Goal: Navigation & Orientation: Find specific page/section

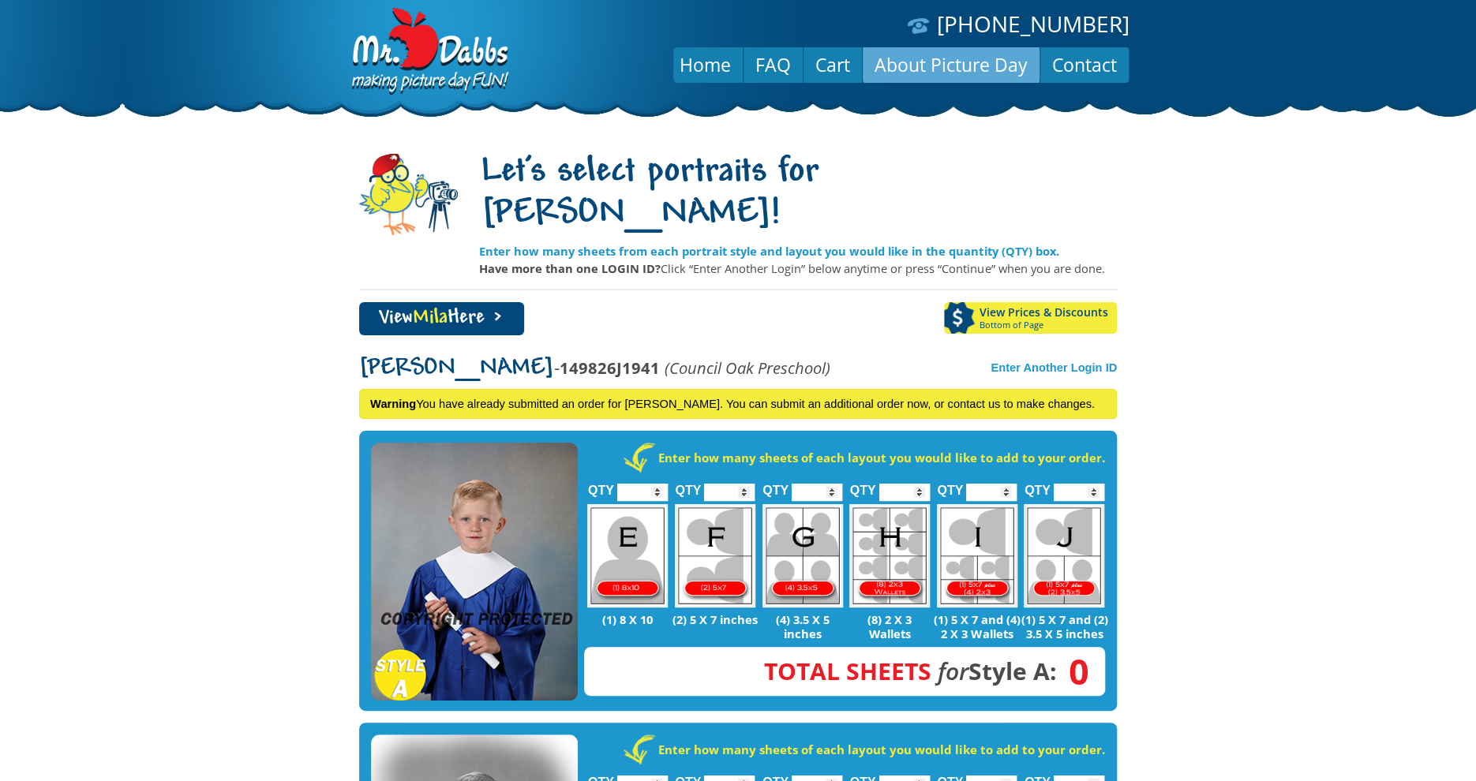
click at [934, 63] on link "About Picture Day" at bounding box center [951, 65] width 177 height 38
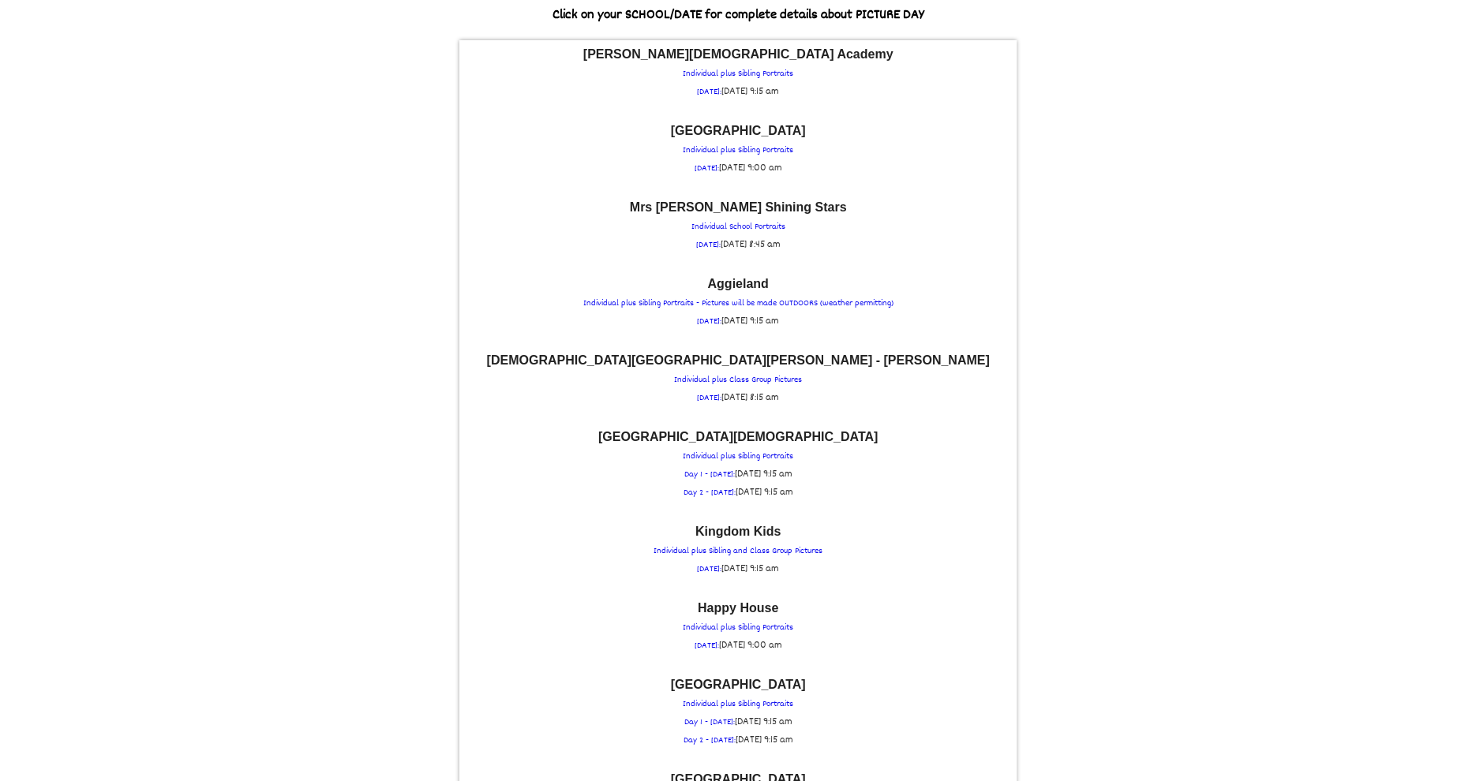
scroll to position [133, 0]
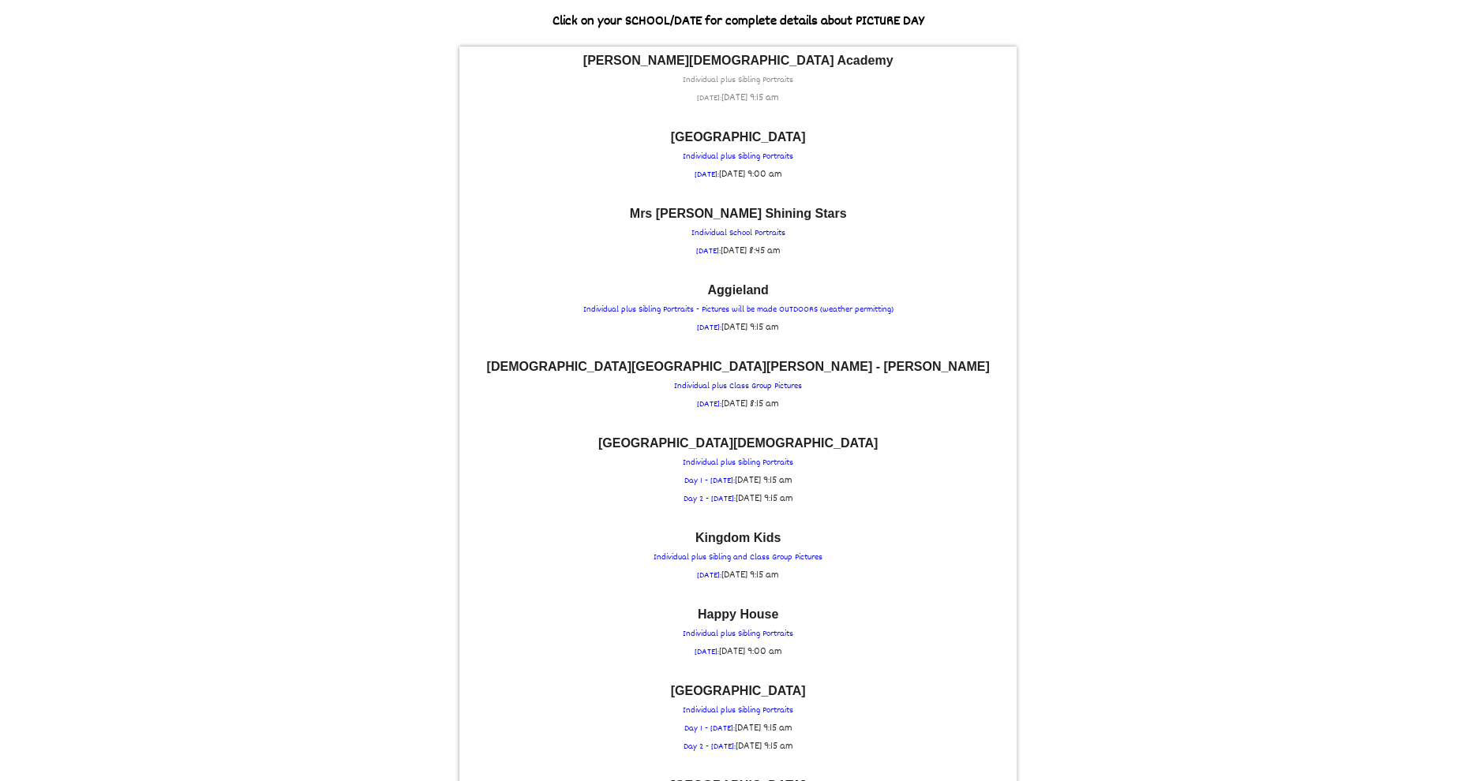
click at [717, 81] on p "Casner Christian Academy Individual plus Sibling Portraits WEDNESDAY: Wed Septe…" at bounding box center [737, 80] width 541 height 53
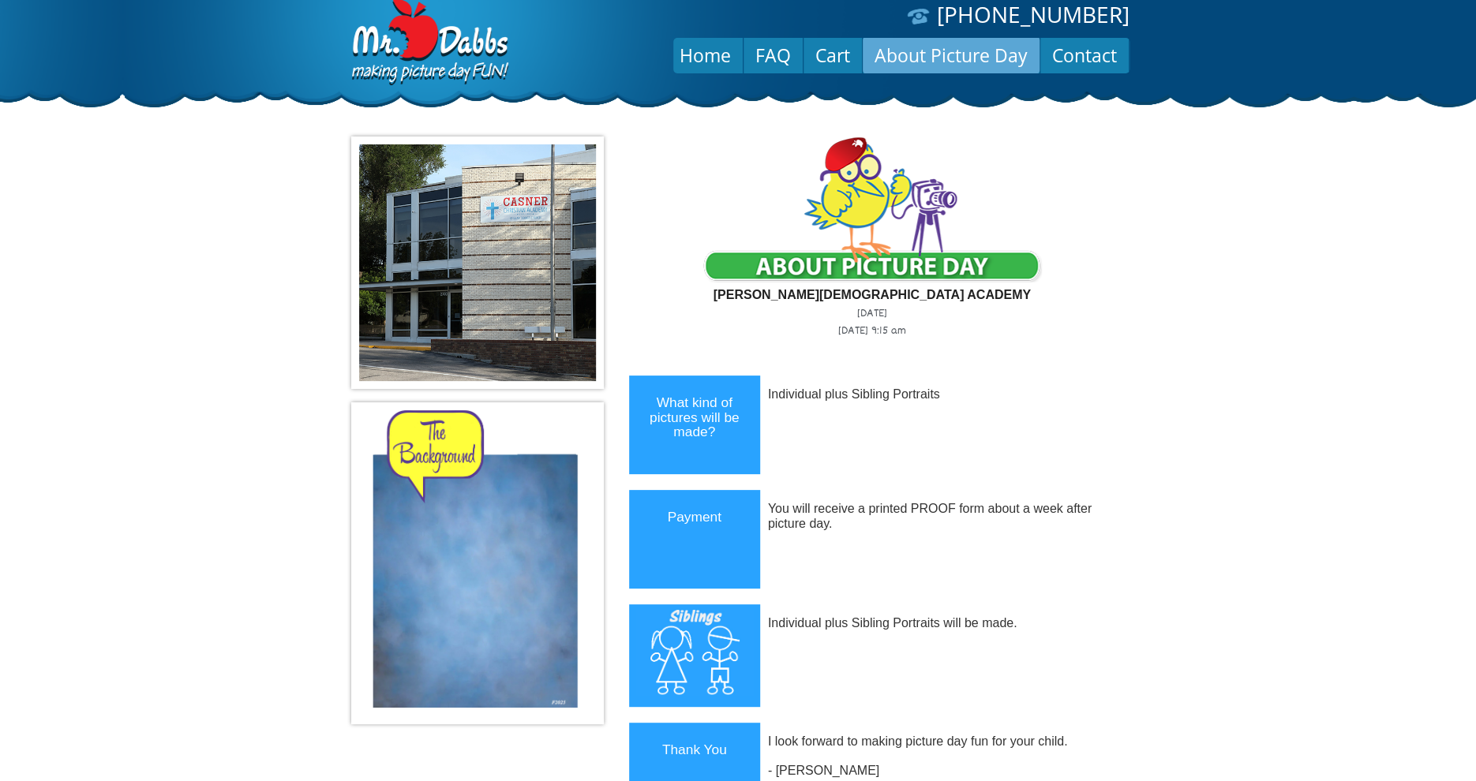
scroll to position [0, 0]
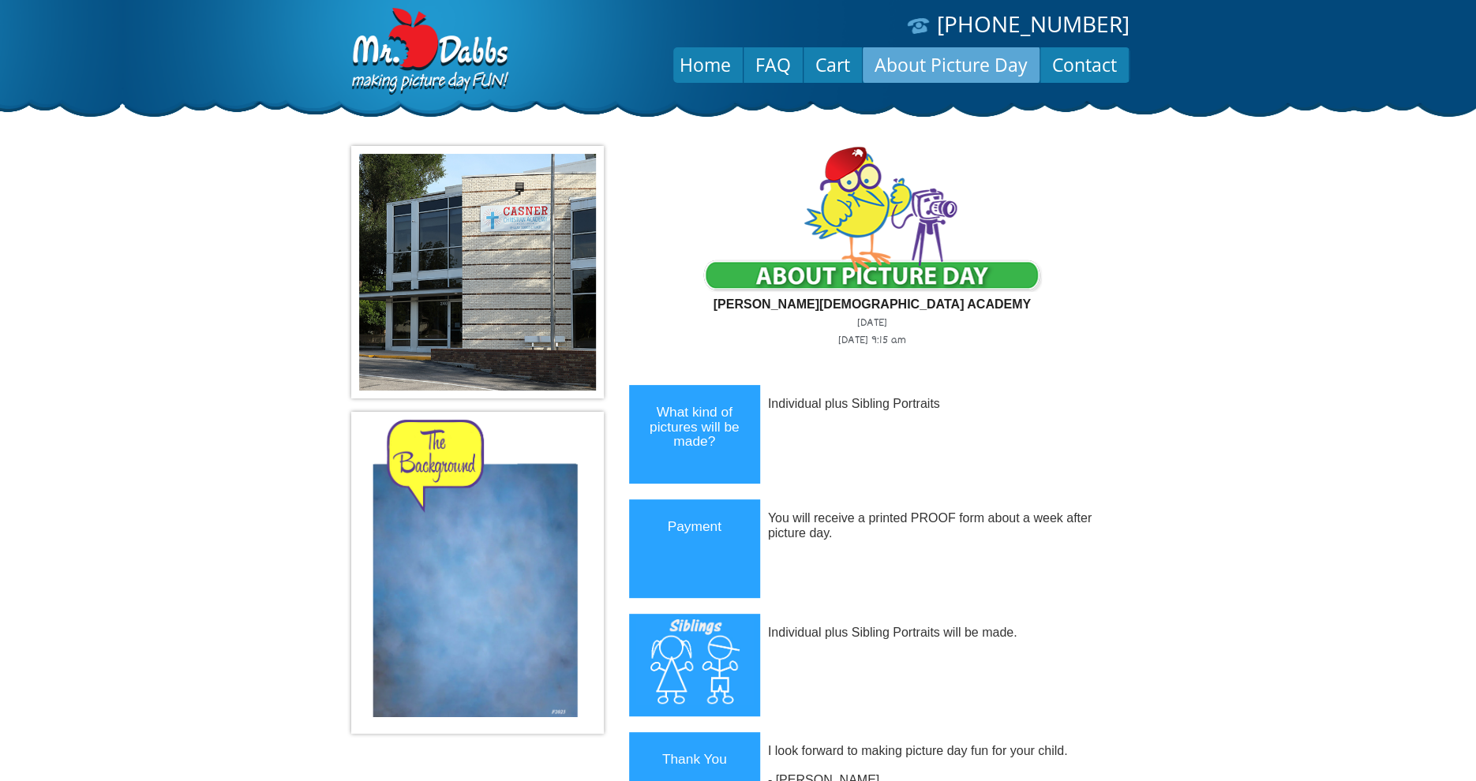
click at [900, 69] on link "About Picture Day" at bounding box center [951, 65] width 177 height 38
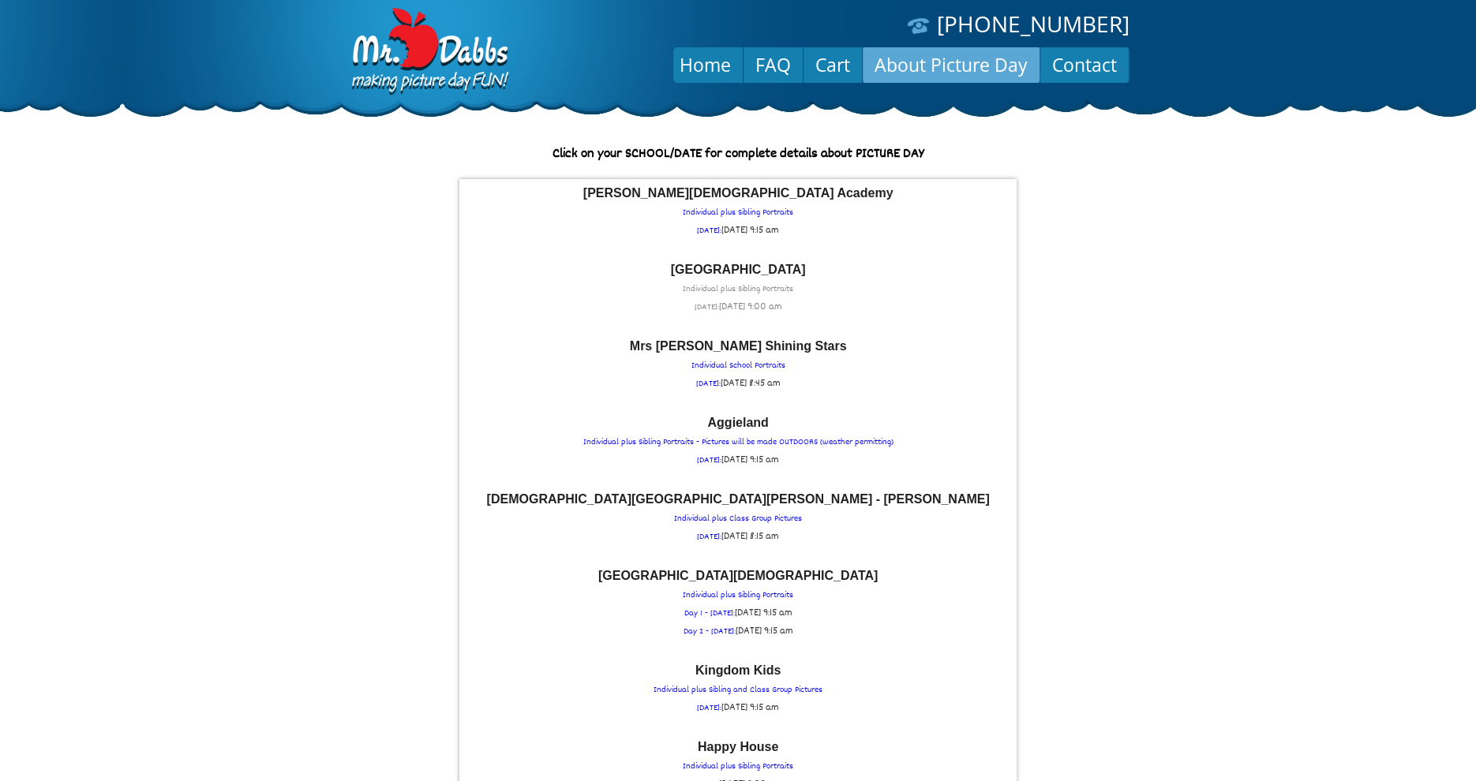
click at [743, 282] on p "Spicewood Country School Individual plus Sibling Portraits THURSDAY: Thu Septem…" at bounding box center [737, 290] width 541 height 53
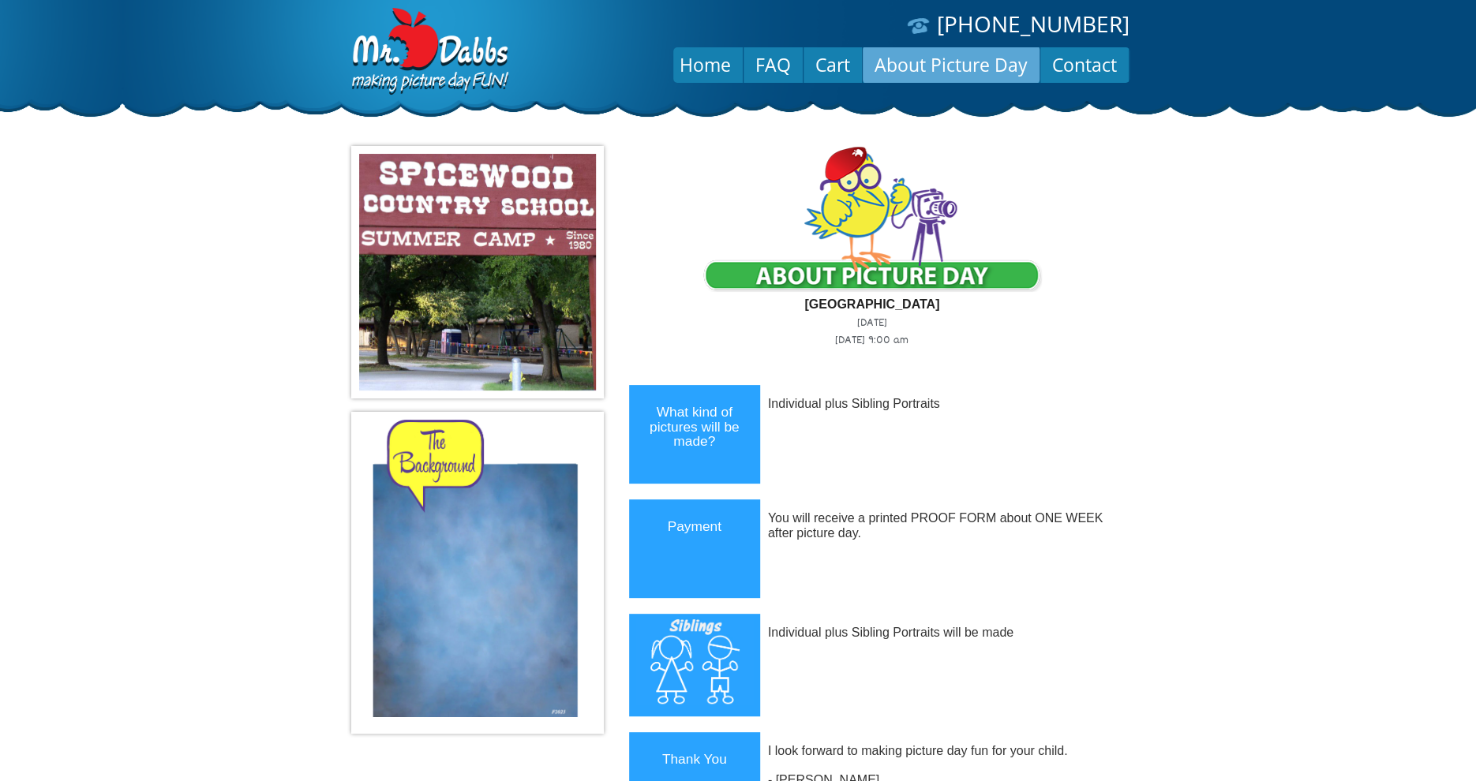
click at [949, 66] on link "About Picture Day" at bounding box center [951, 65] width 177 height 38
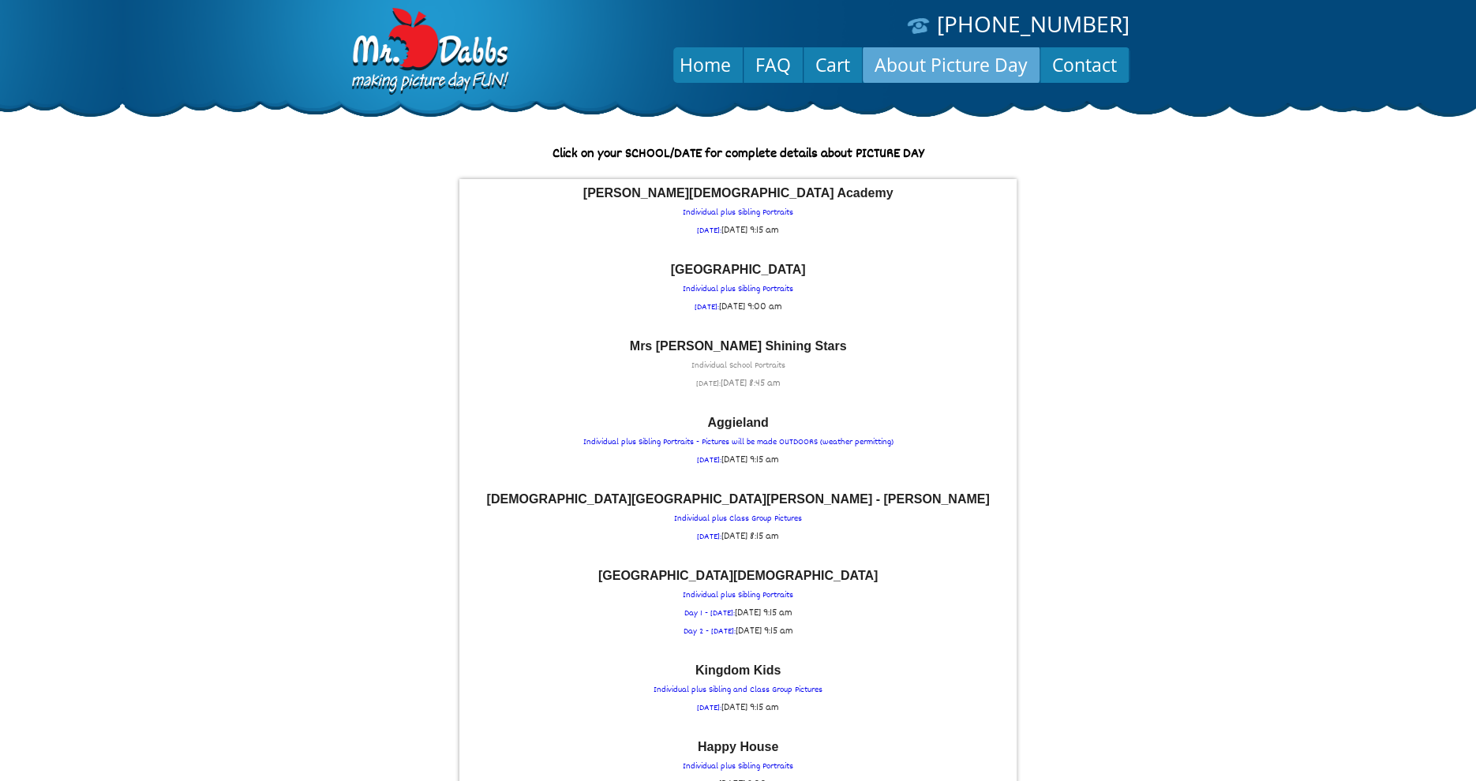
click at [740, 345] on font "Mrs [PERSON_NAME] Shining Stars" at bounding box center [738, 345] width 217 height 13
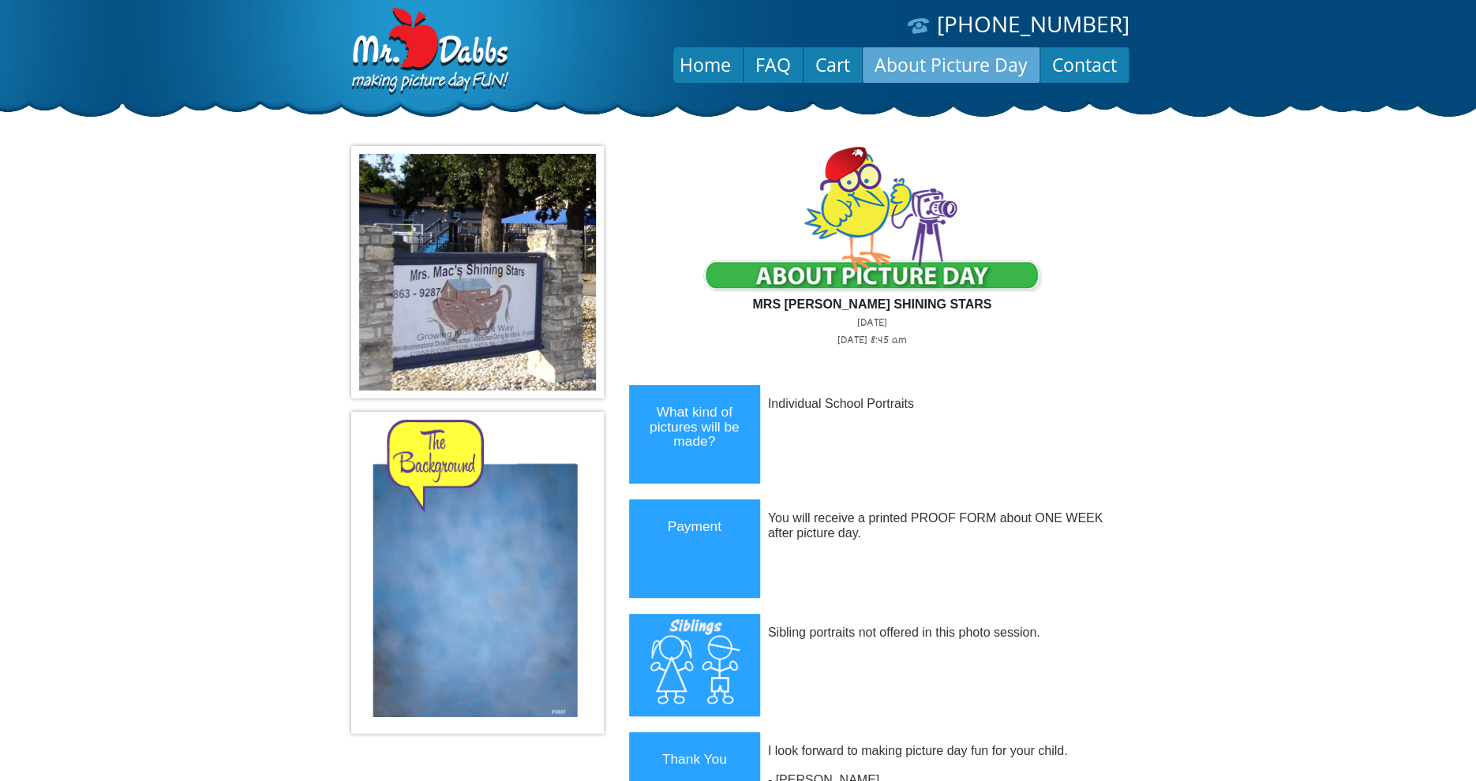
click at [953, 64] on link "About Picture Day" at bounding box center [951, 65] width 177 height 38
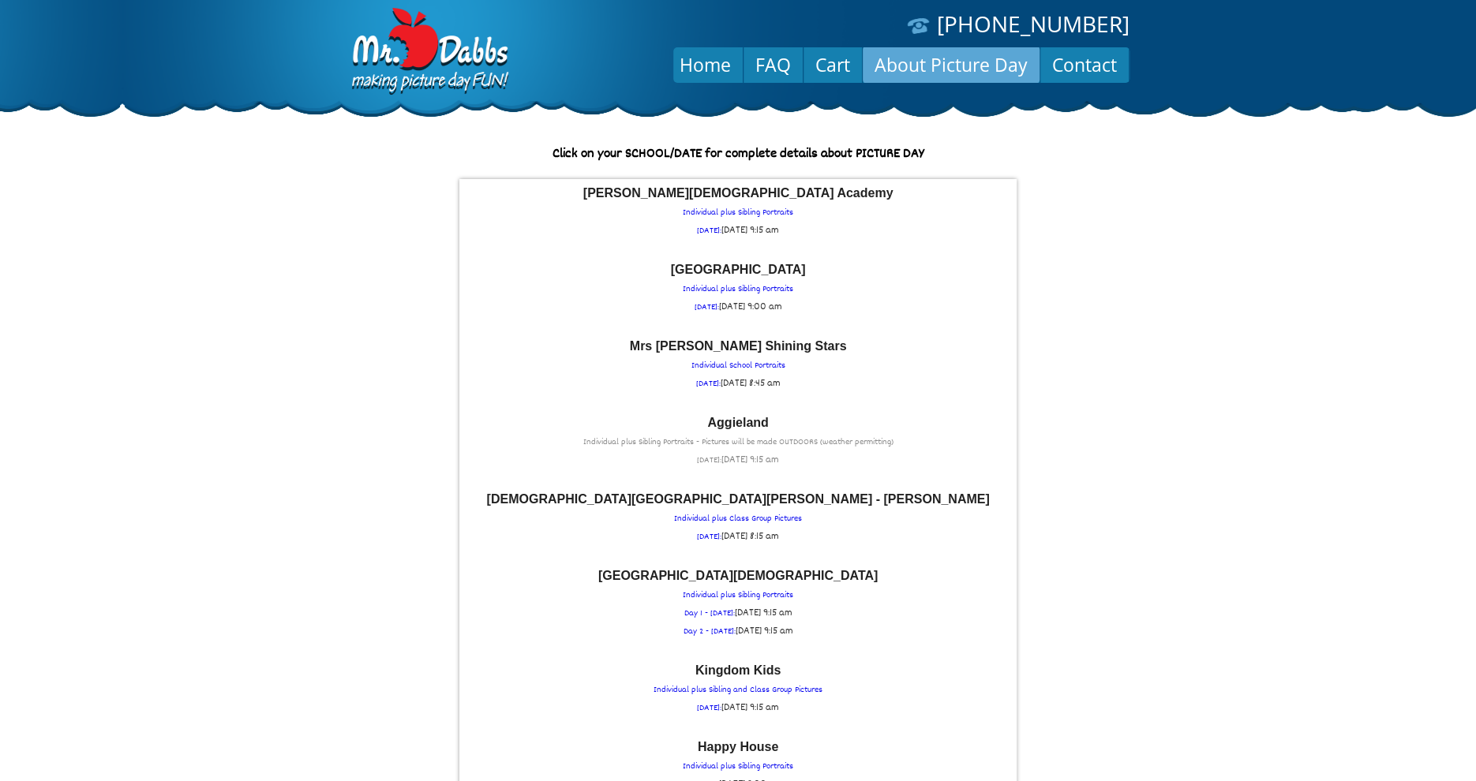
click at [745, 423] on font "Aggieland" at bounding box center [737, 422] width 61 height 13
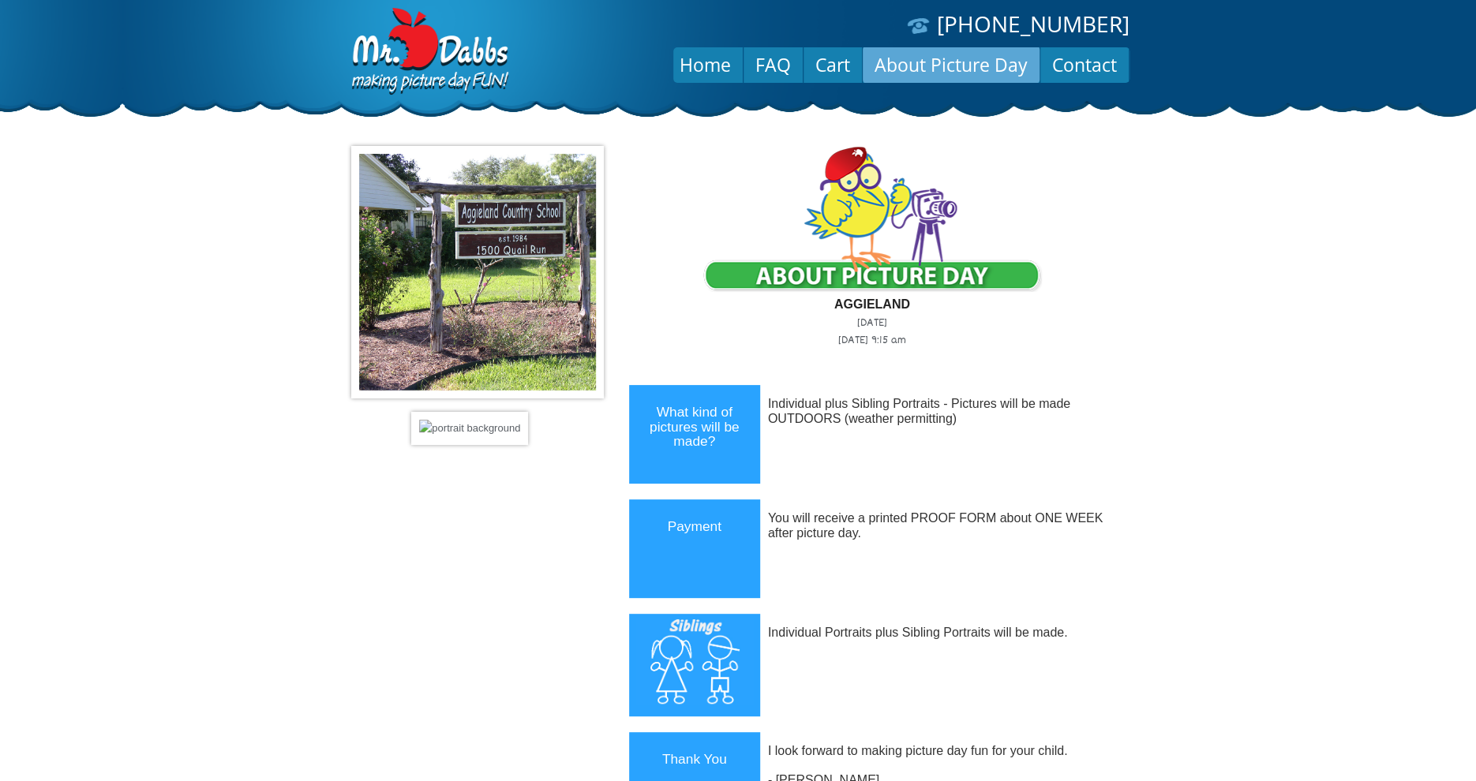
click at [934, 69] on link "About Picture Day" at bounding box center [951, 65] width 177 height 38
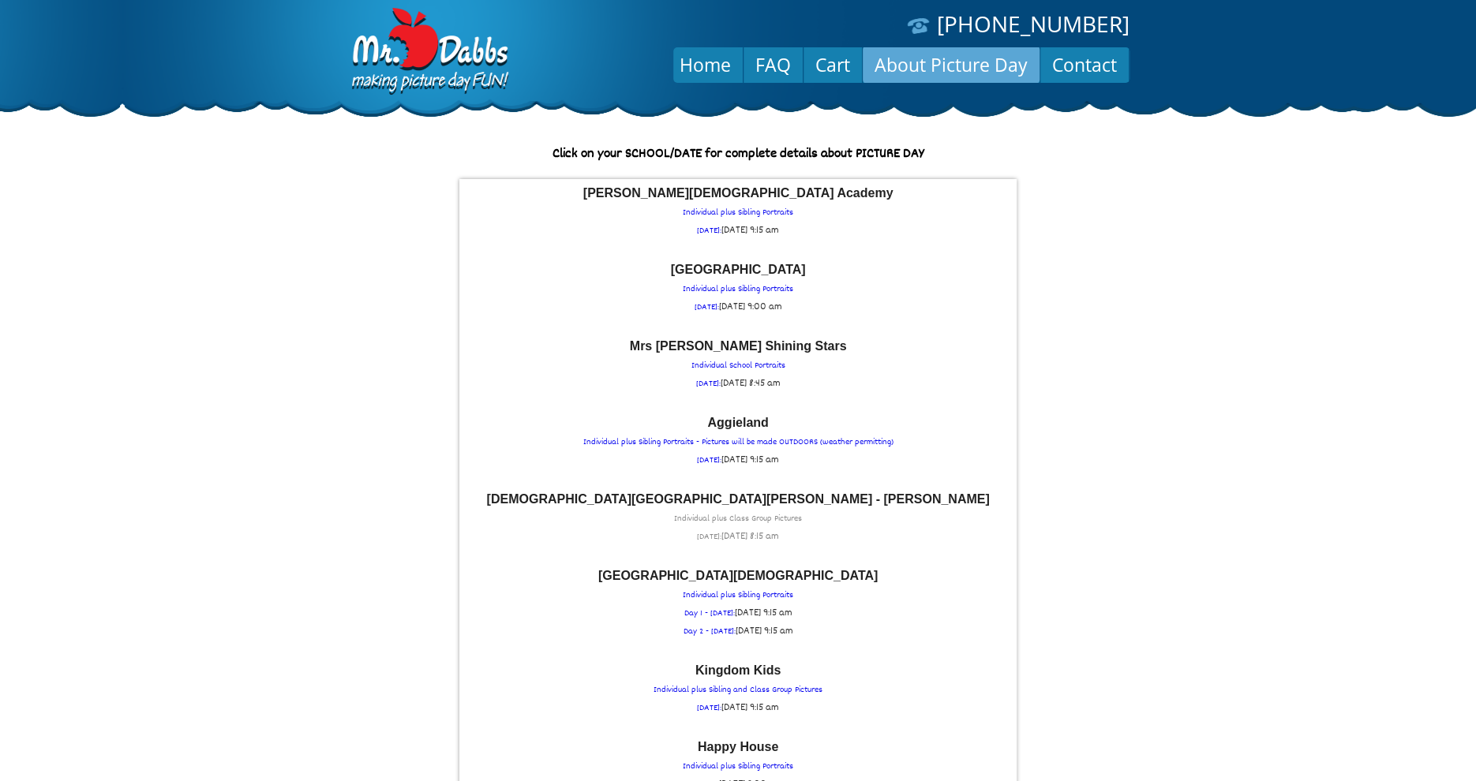
click at [760, 529] on span "[DATE] 8:15 am" at bounding box center [750, 537] width 58 height 16
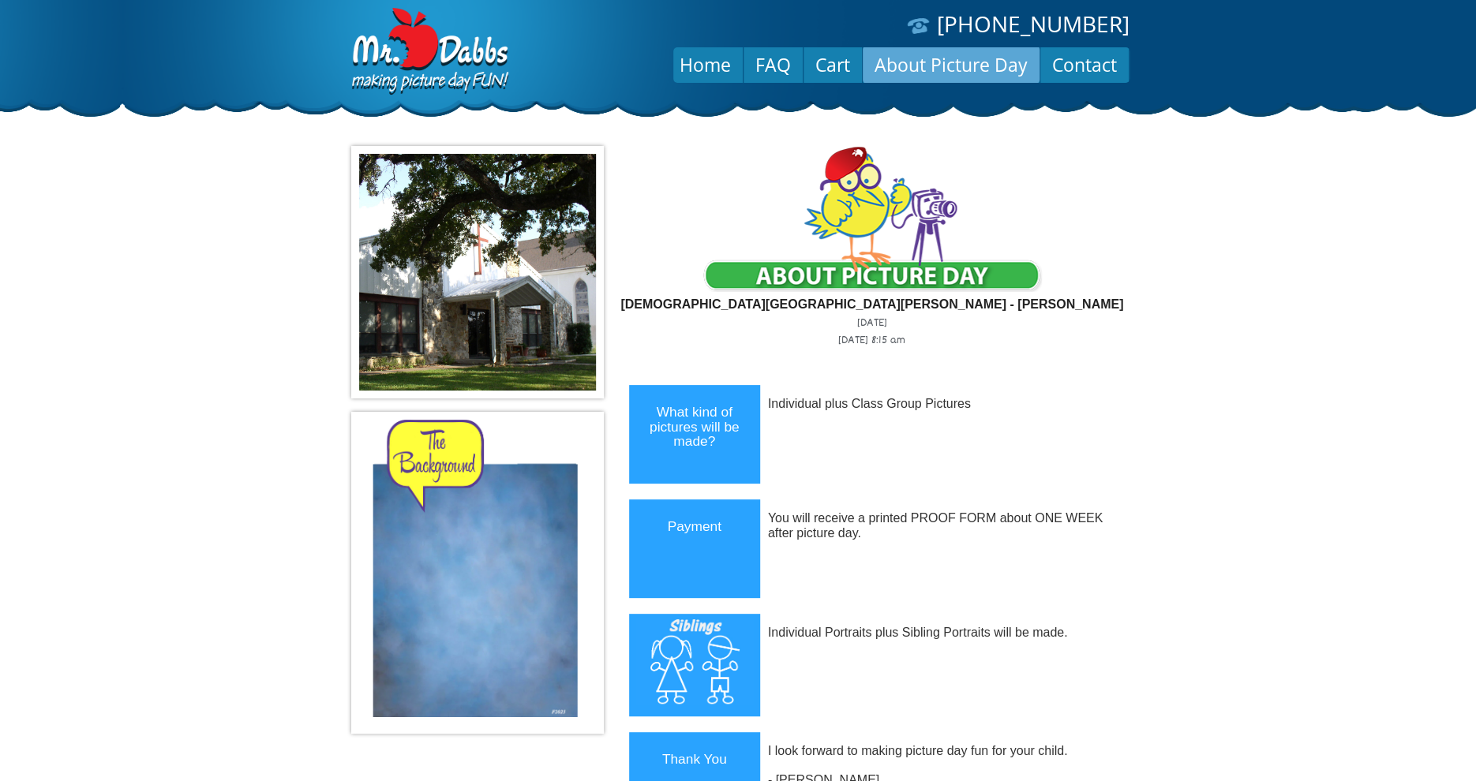
click at [980, 59] on link "About Picture Day" at bounding box center [951, 65] width 177 height 38
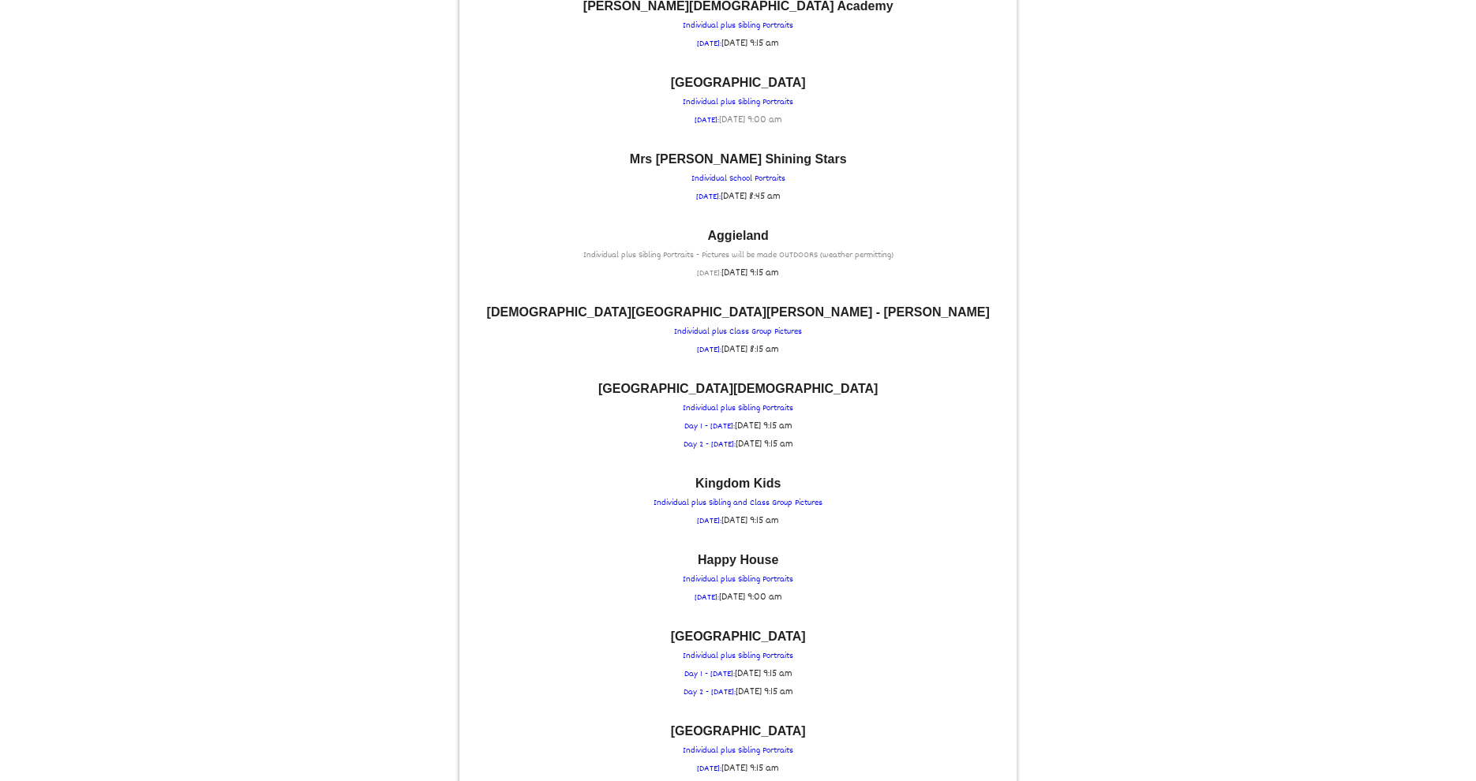
scroll to position [189, 0]
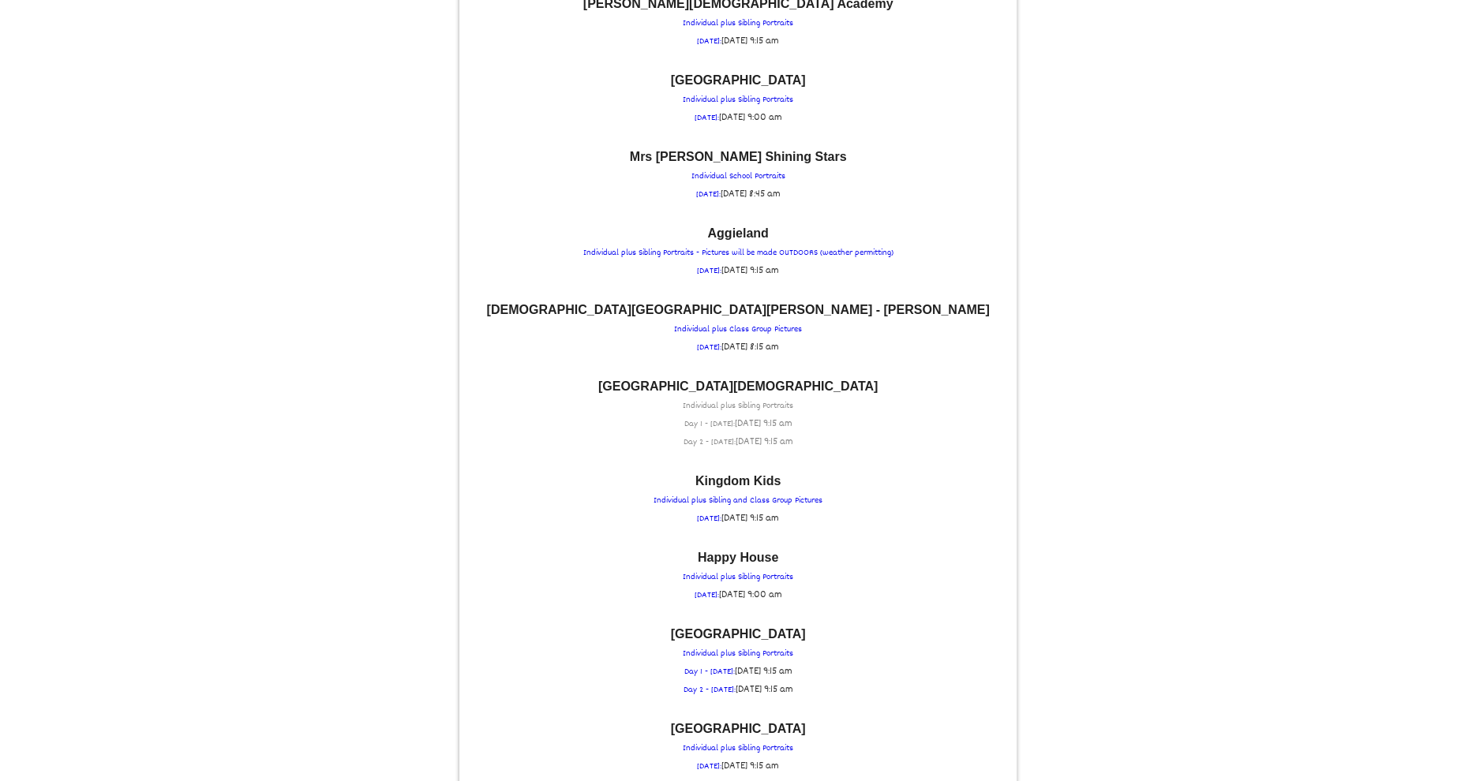
click at [726, 389] on font "[GEOGRAPHIC_DATA][DEMOGRAPHIC_DATA]" at bounding box center [737, 386] width 279 height 13
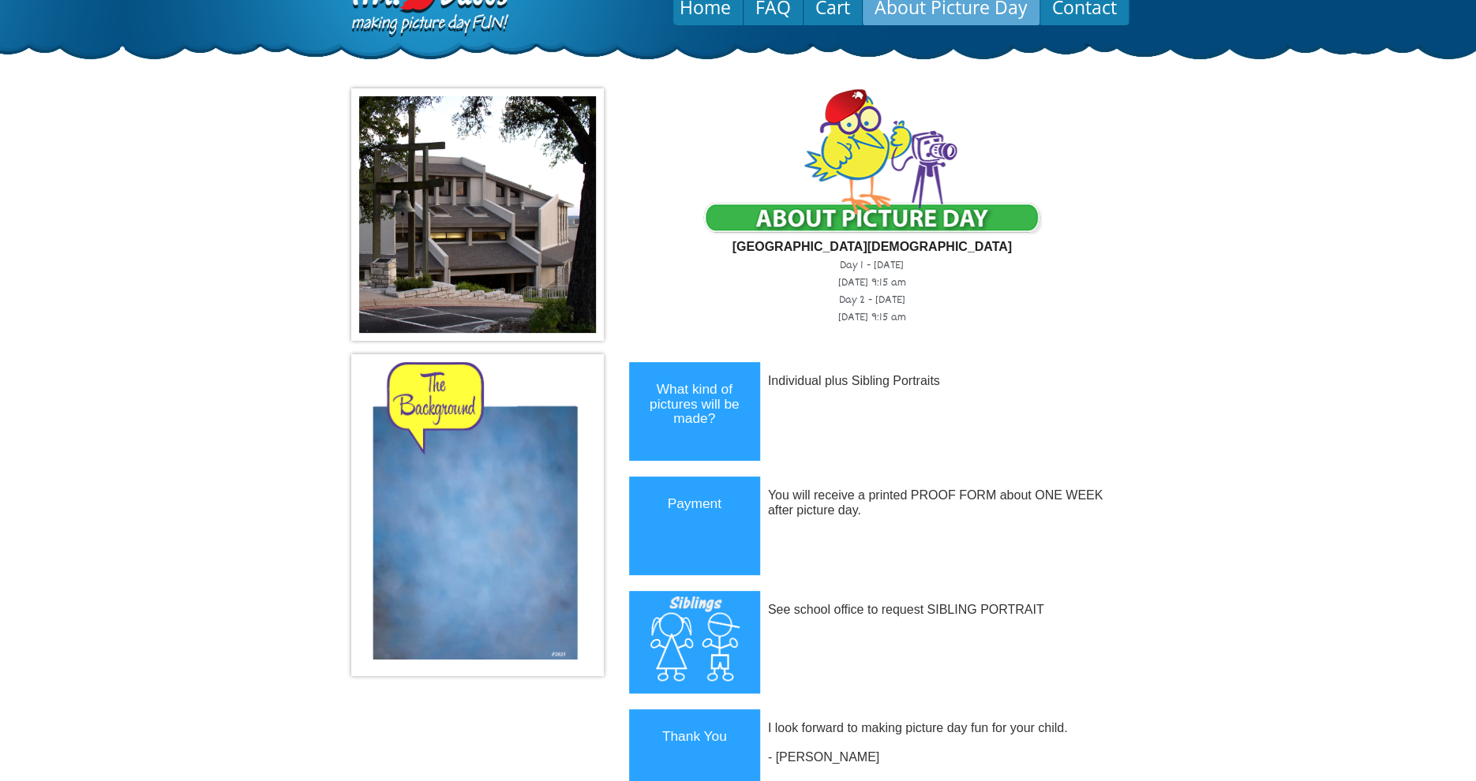
scroll to position [0, 0]
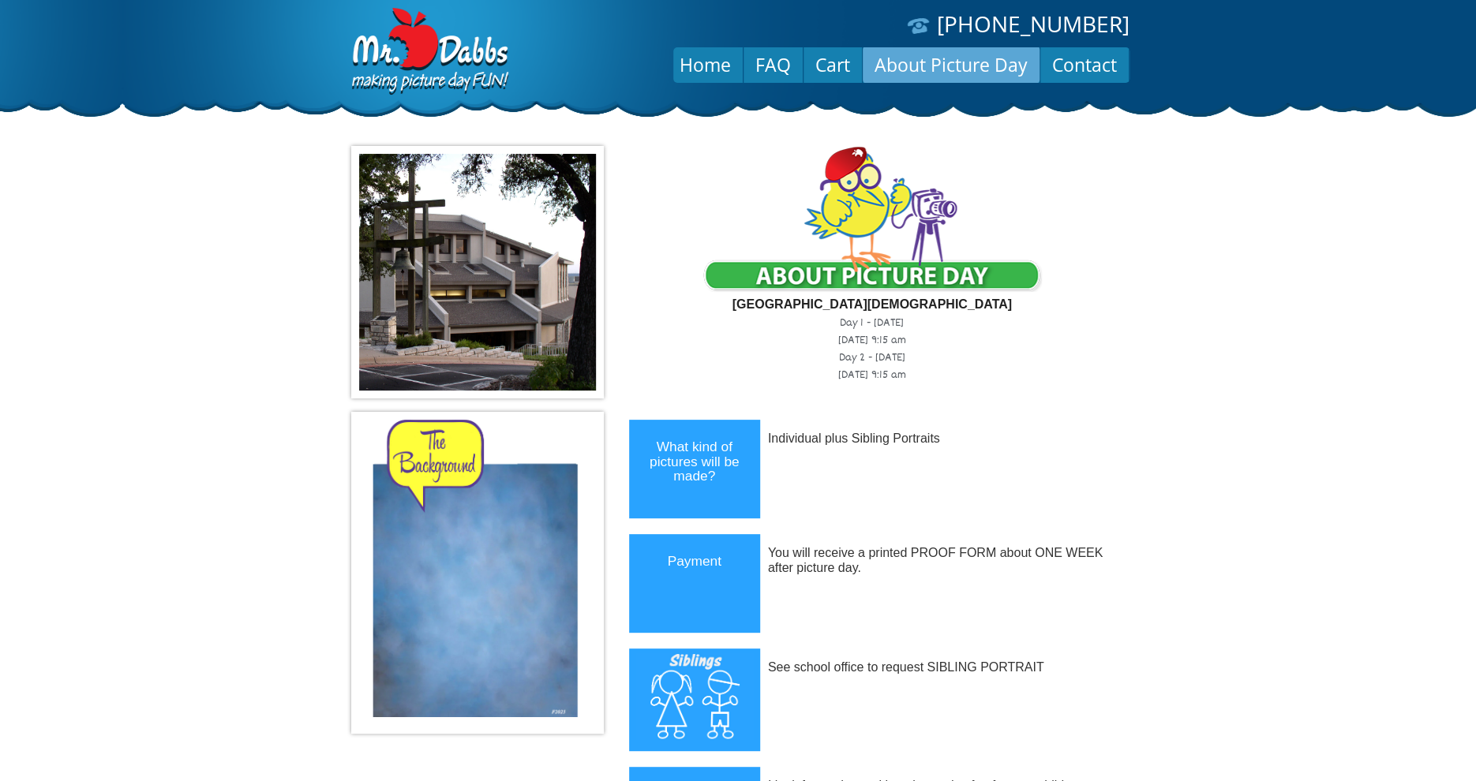
click at [965, 66] on link "About Picture Day" at bounding box center [951, 65] width 177 height 38
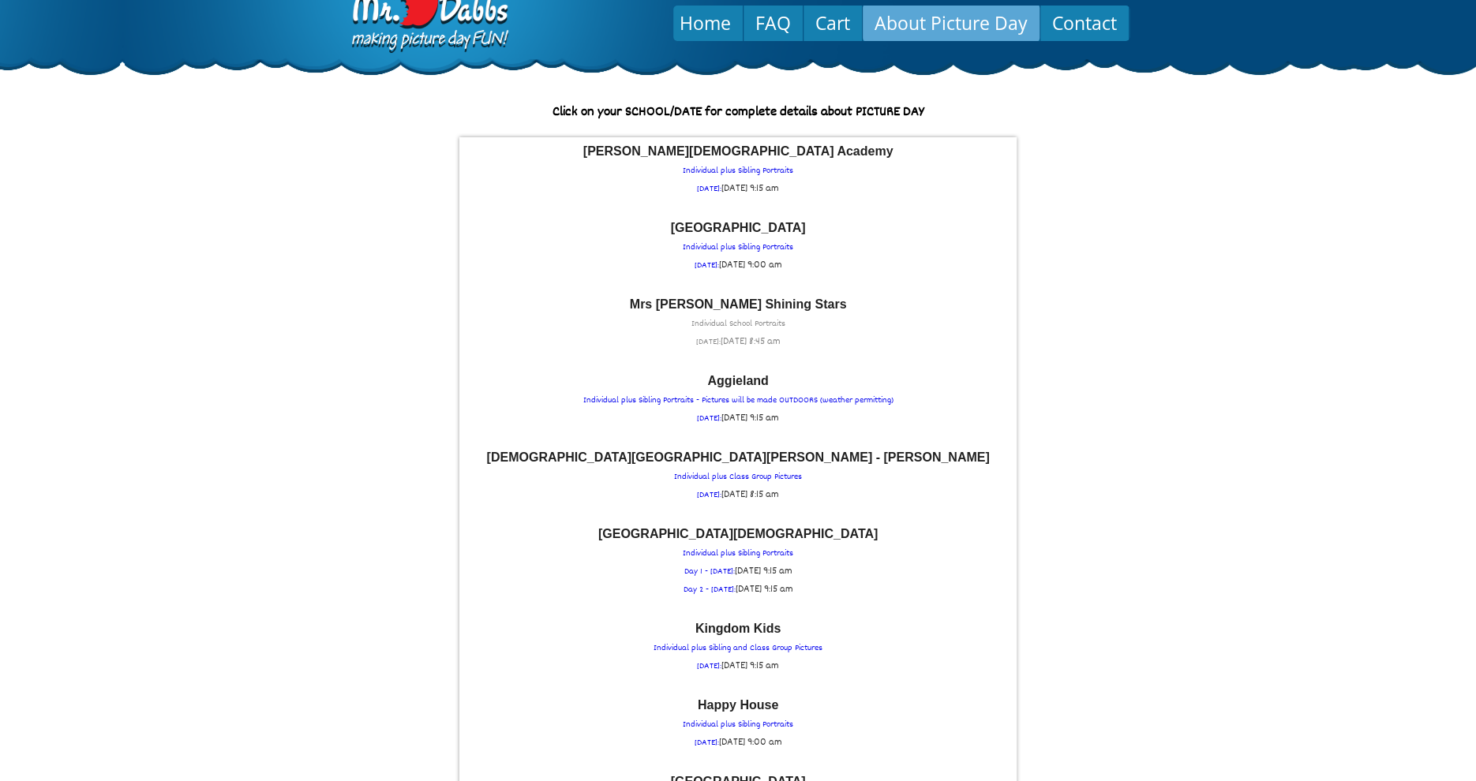
scroll to position [63, 0]
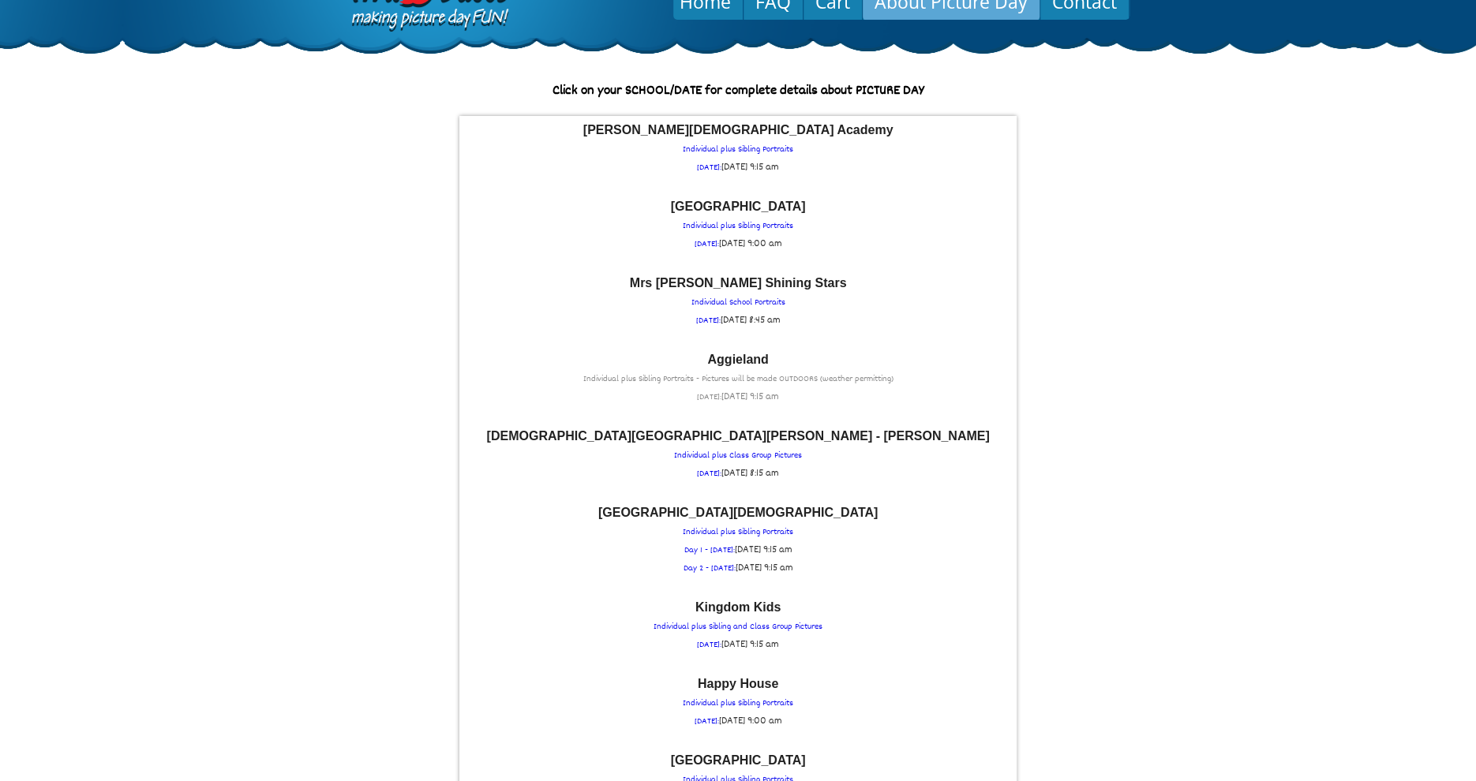
click at [747, 366] on font "Aggieland" at bounding box center [737, 359] width 61 height 13
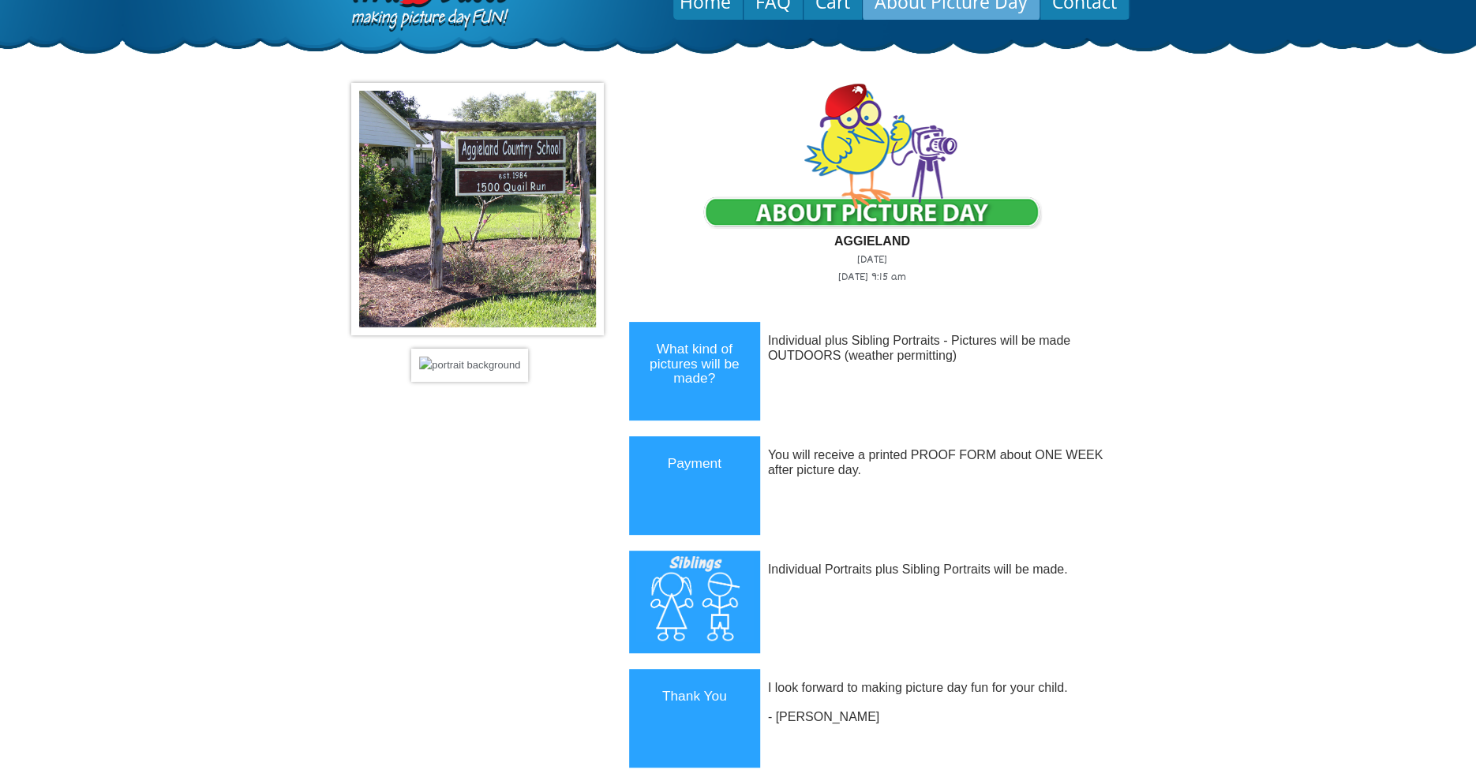
click at [930, 12] on link "About Picture Day" at bounding box center [951, 2] width 177 height 38
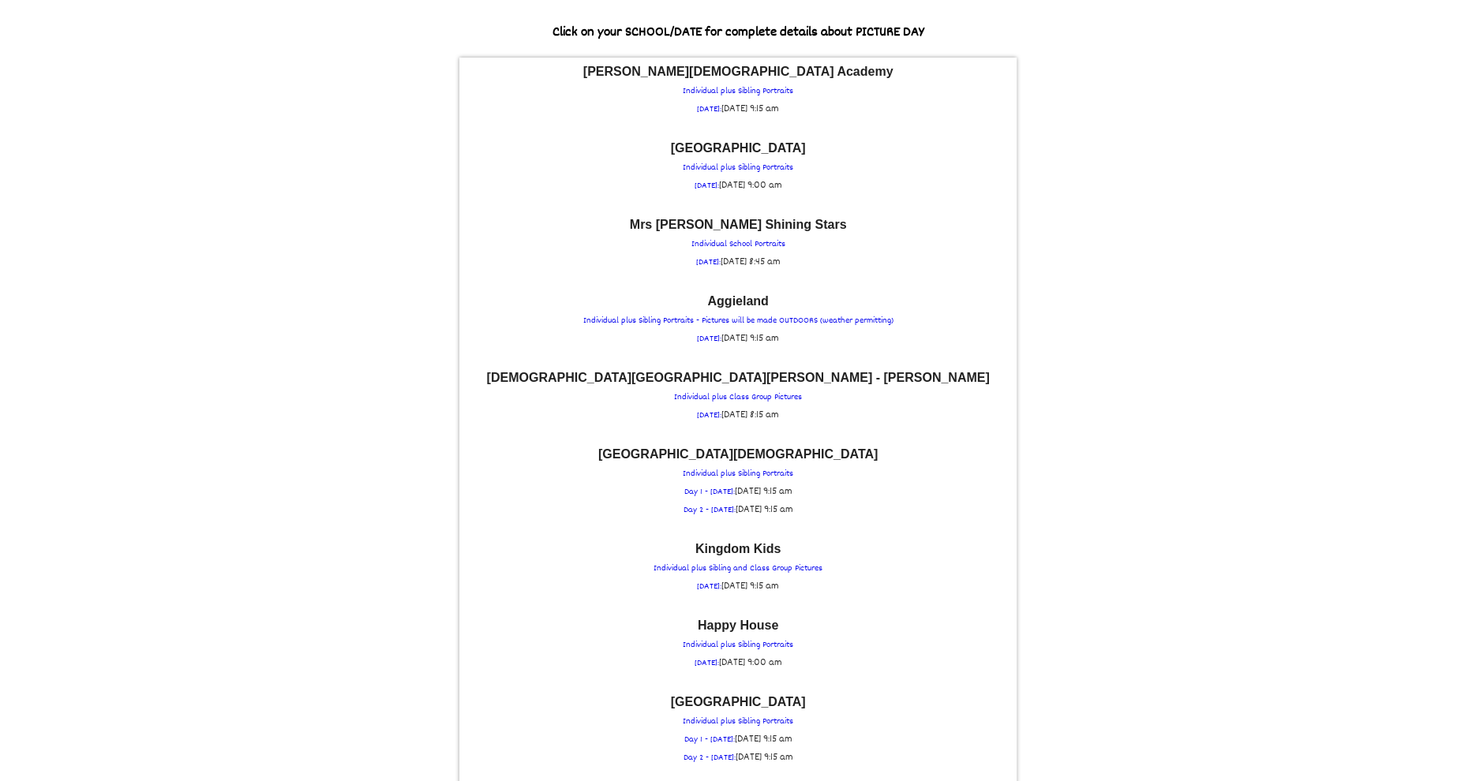
scroll to position [126, 0]
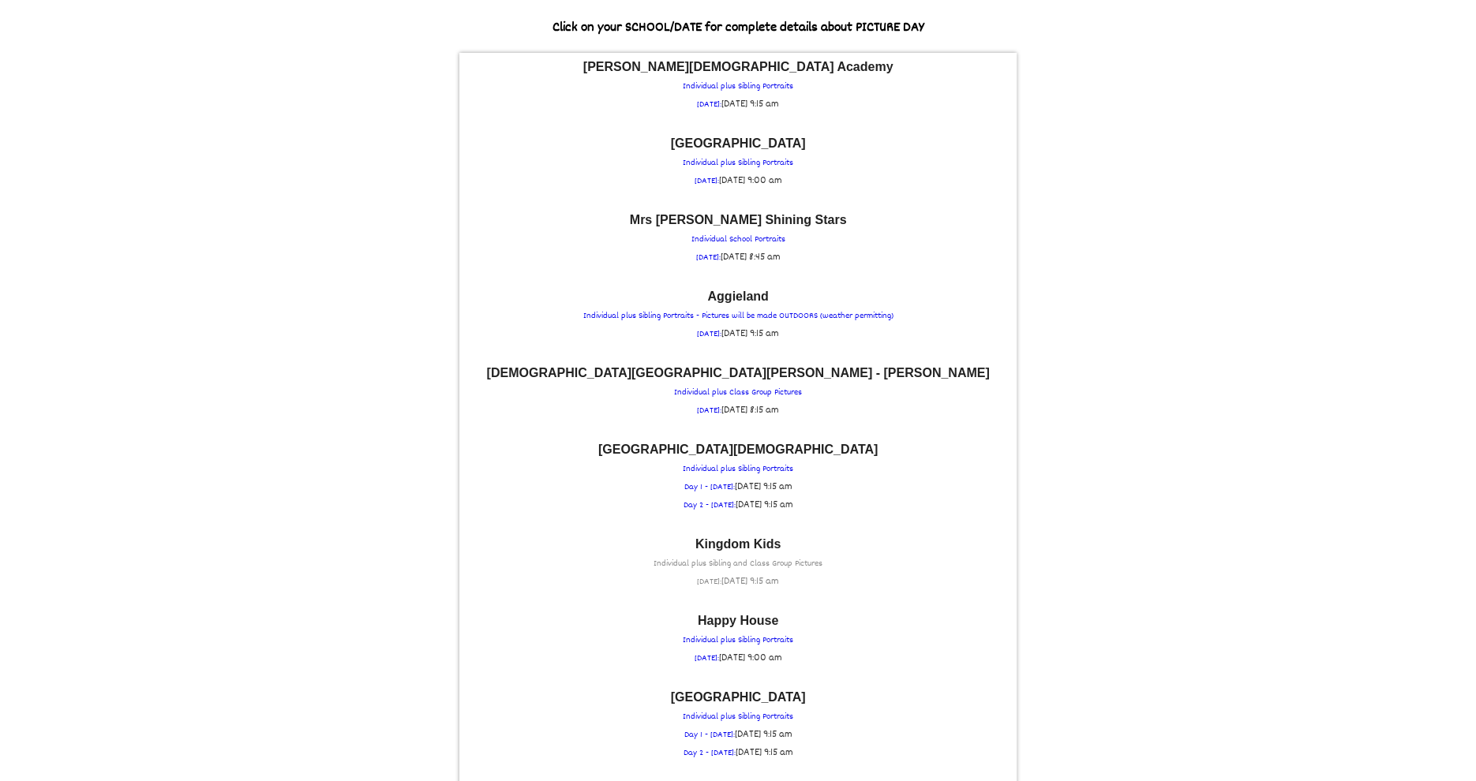
click at [747, 551] on p "Kingdom Kids Individual plus Sibling and Class Group Pictures [DATE]: [DATE] 9:…" at bounding box center [737, 564] width 541 height 53
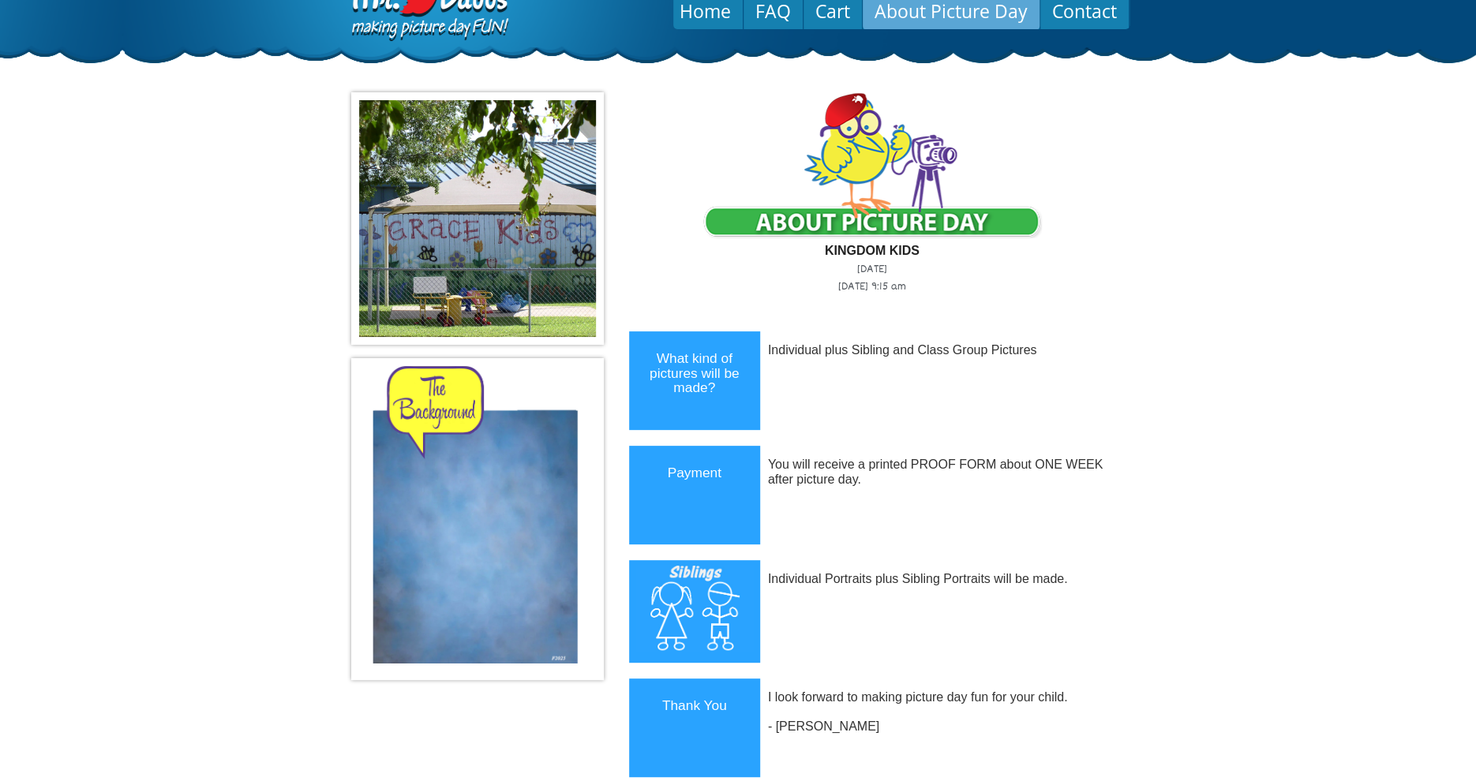
scroll to position [25, 0]
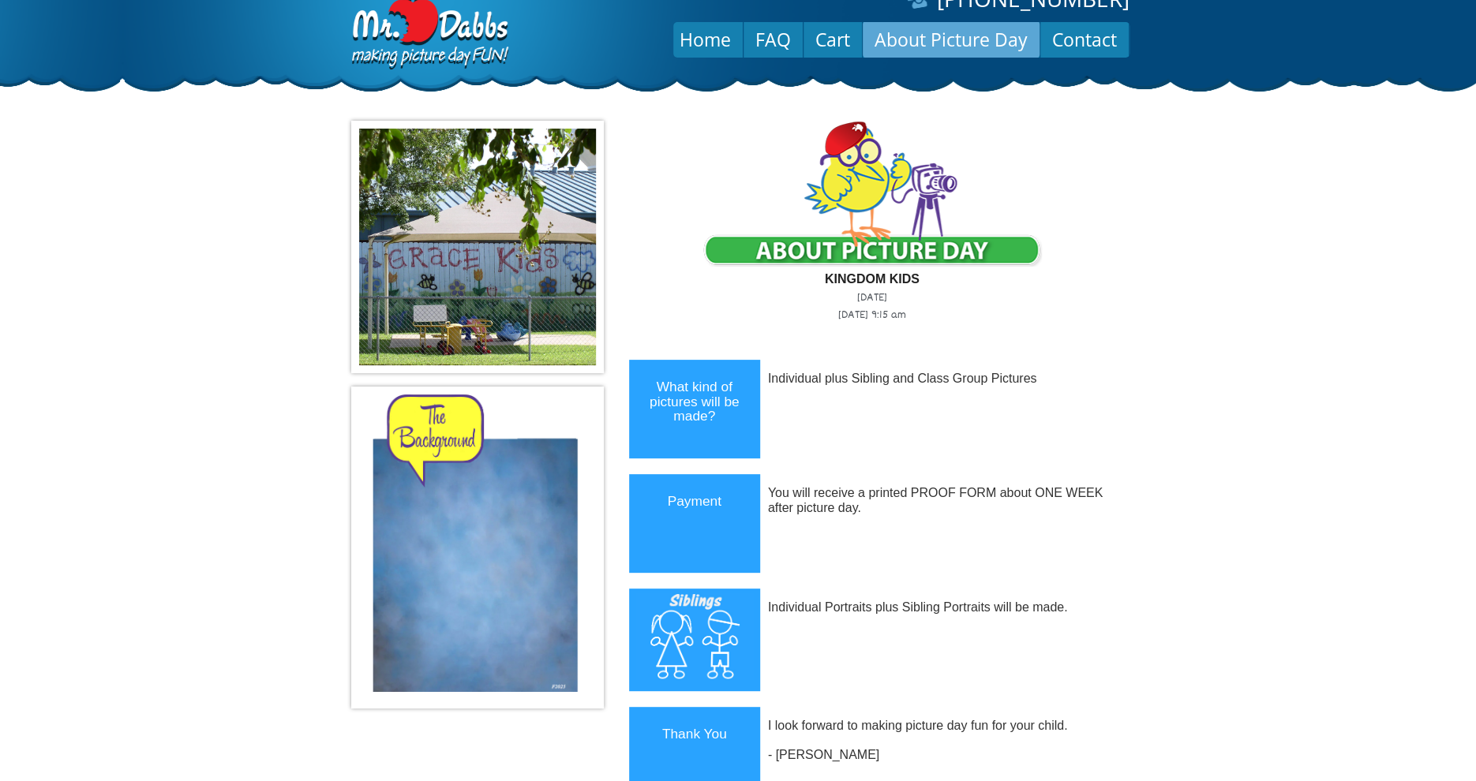
click at [952, 32] on link "About Picture Day" at bounding box center [951, 40] width 177 height 38
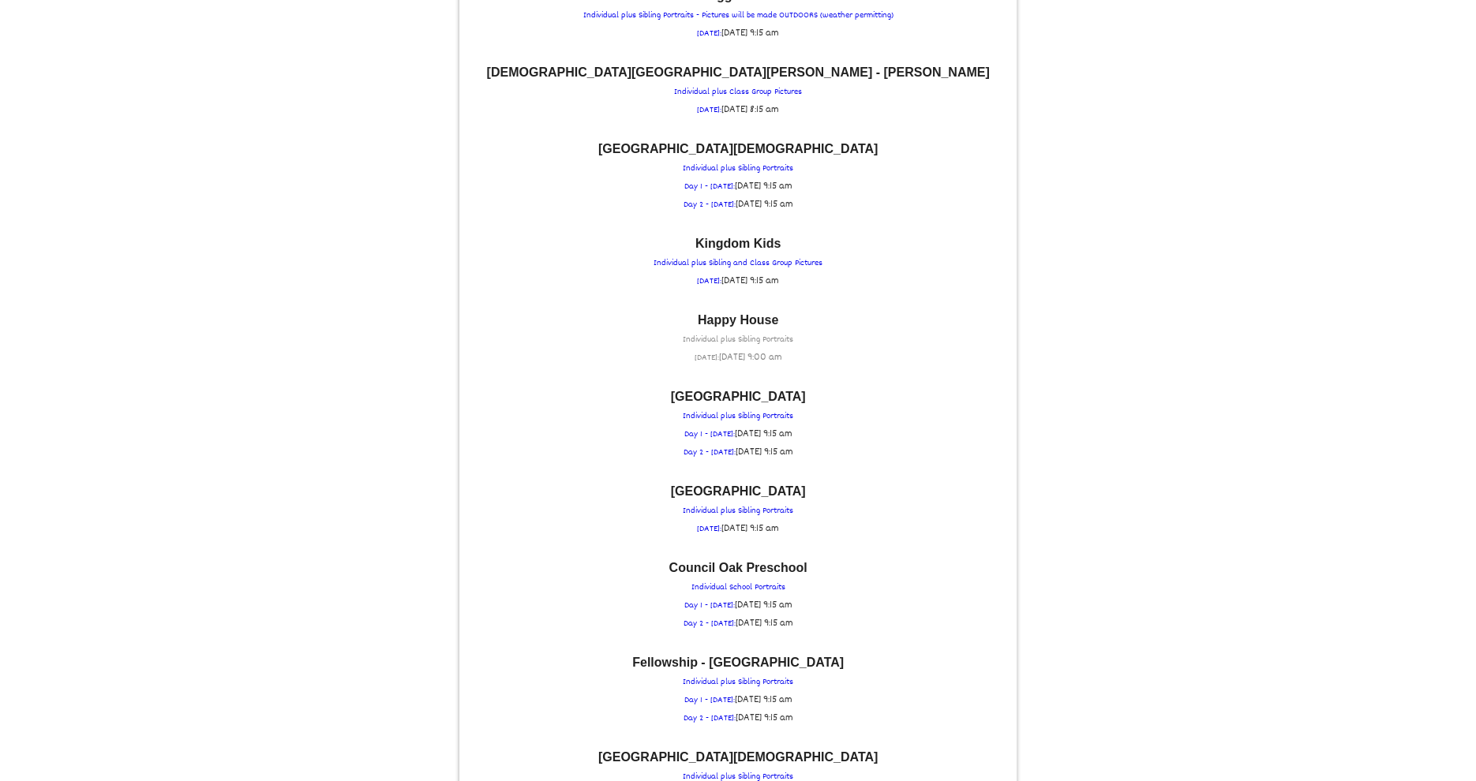
scroll to position [442, 0]
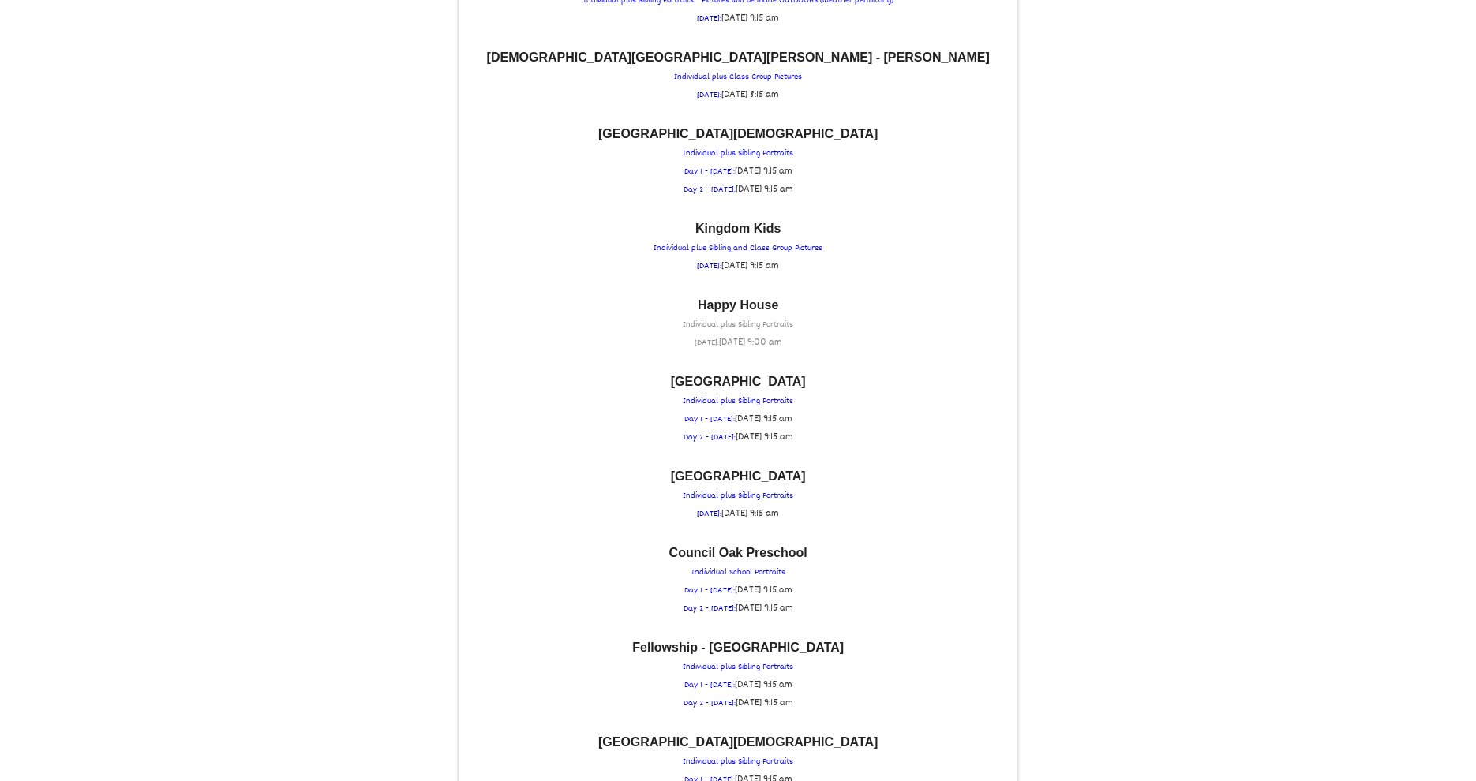
click at [729, 306] on font "Happy House" at bounding box center [738, 304] width 80 height 13
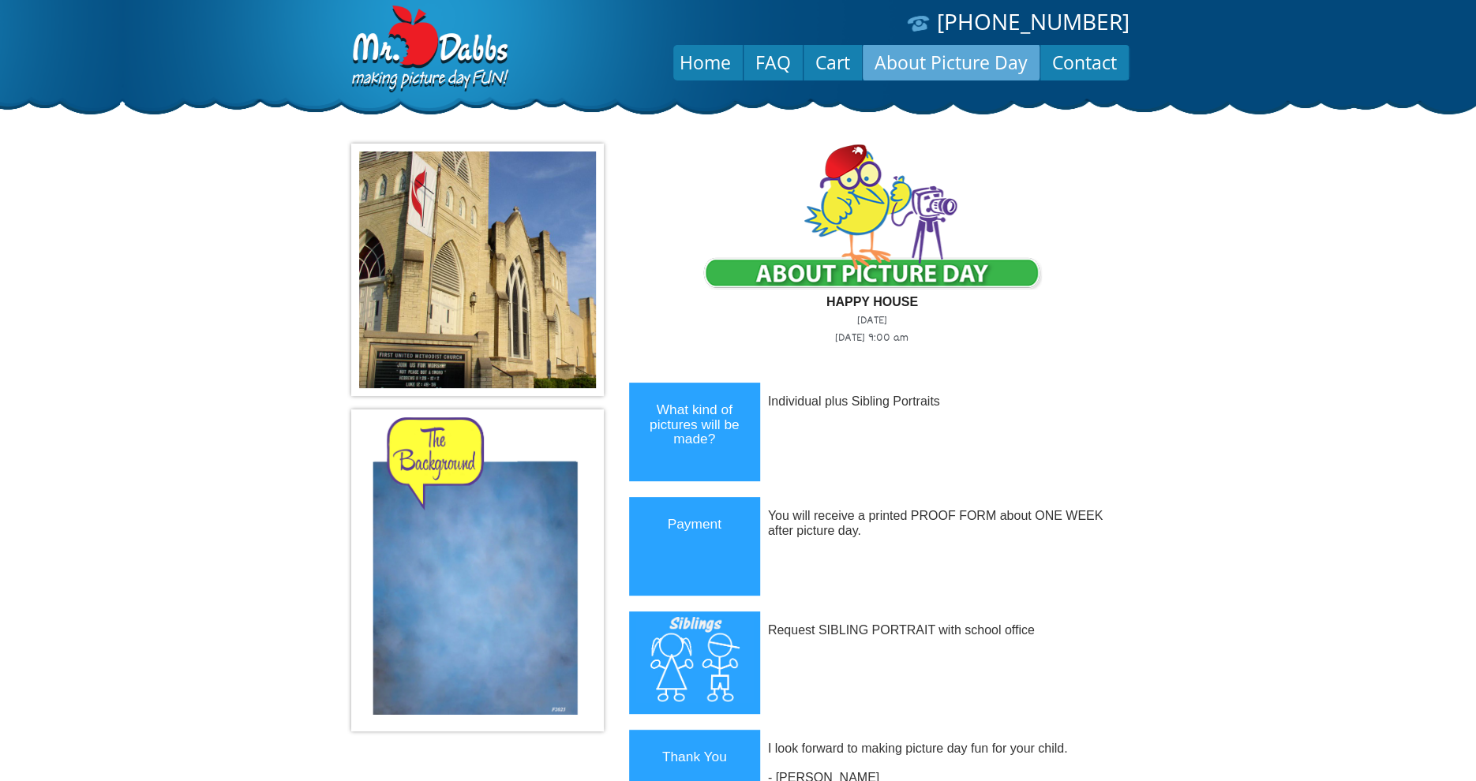
scroll to position [0, 0]
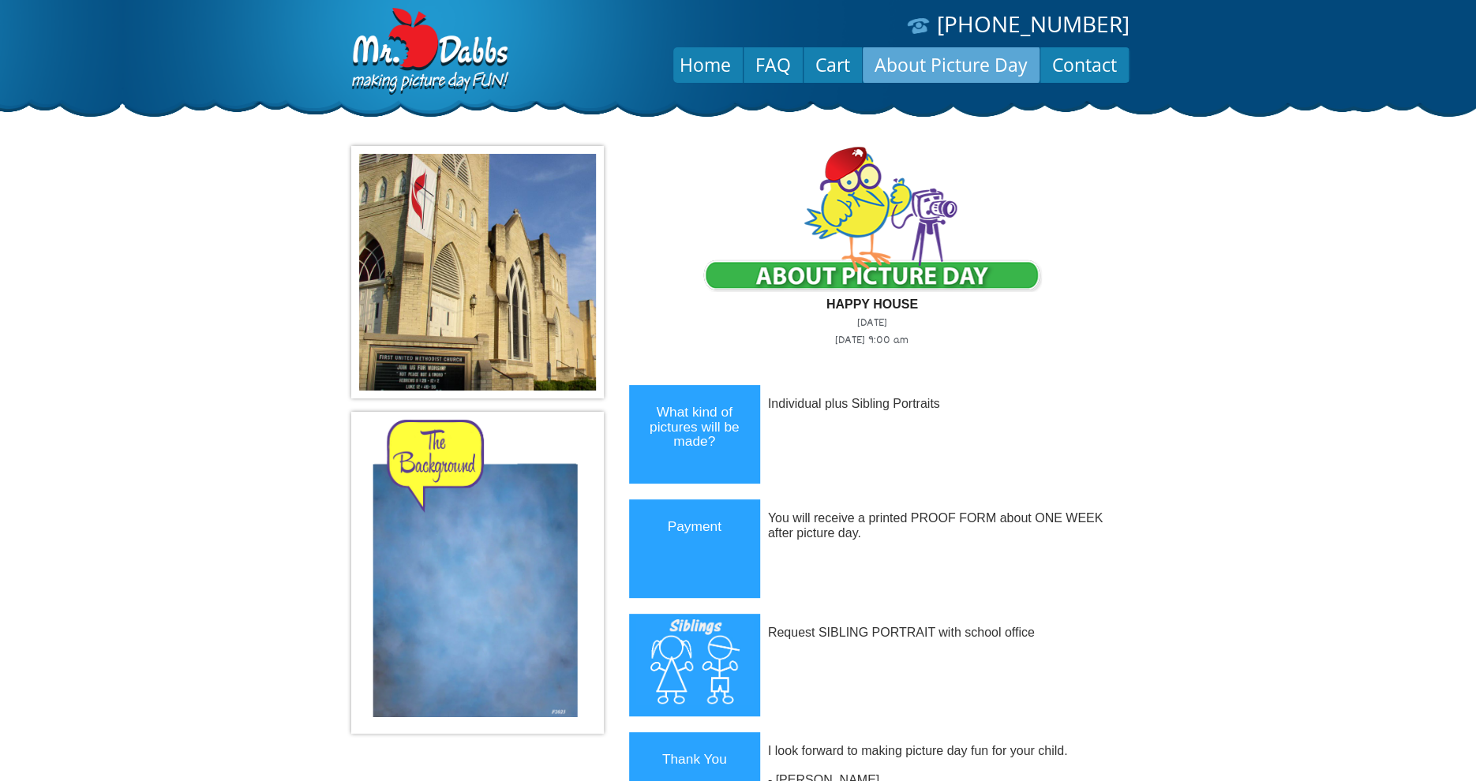
click at [967, 62] on link "About Picture Day" at bounding box center [951, 65] width 177 height 38
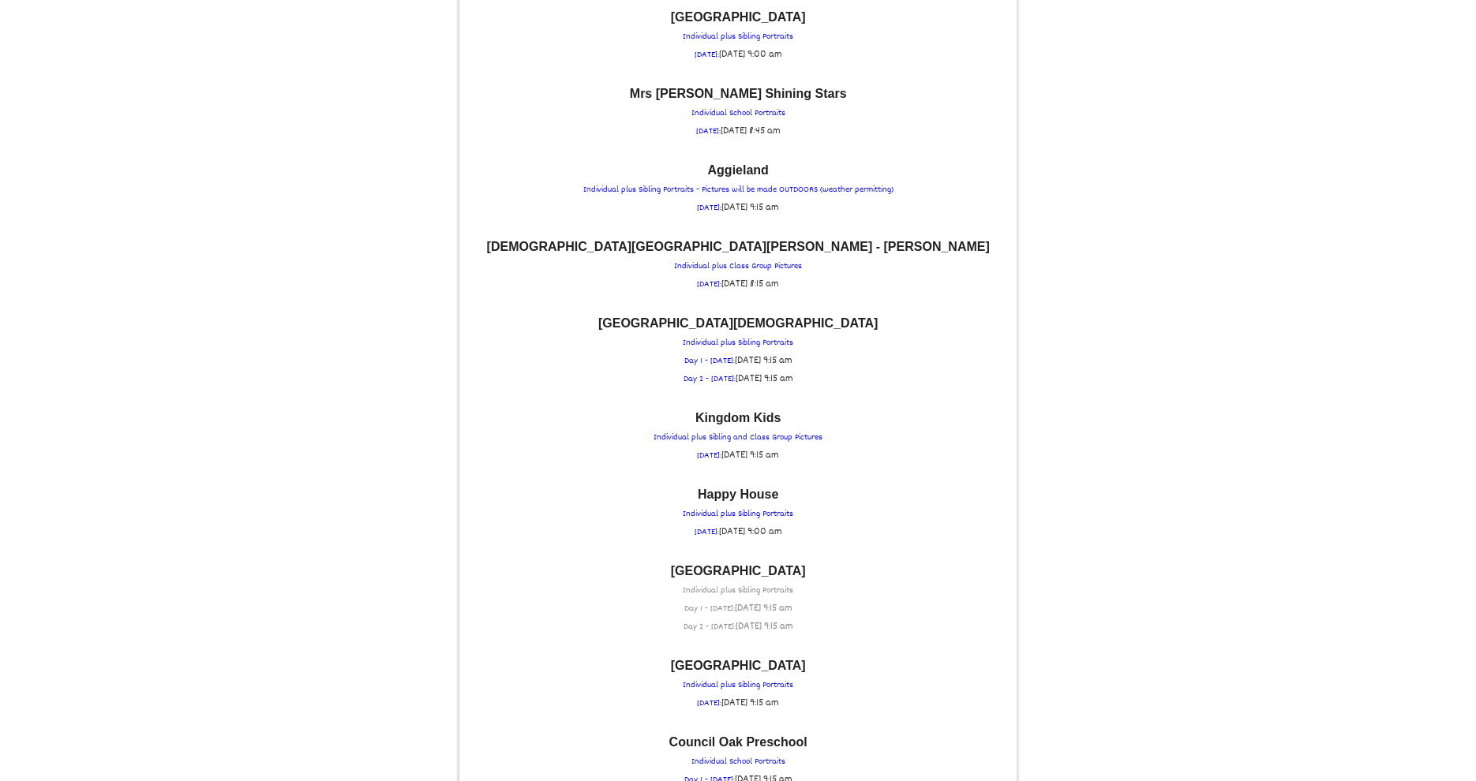
click at [734, 577] on p "Canyon Creek Preschool Individual plus Sibling Portraits Day 1 - TUESDAY: Tue S…" at bounding box center [737, 600] width 541 height 71
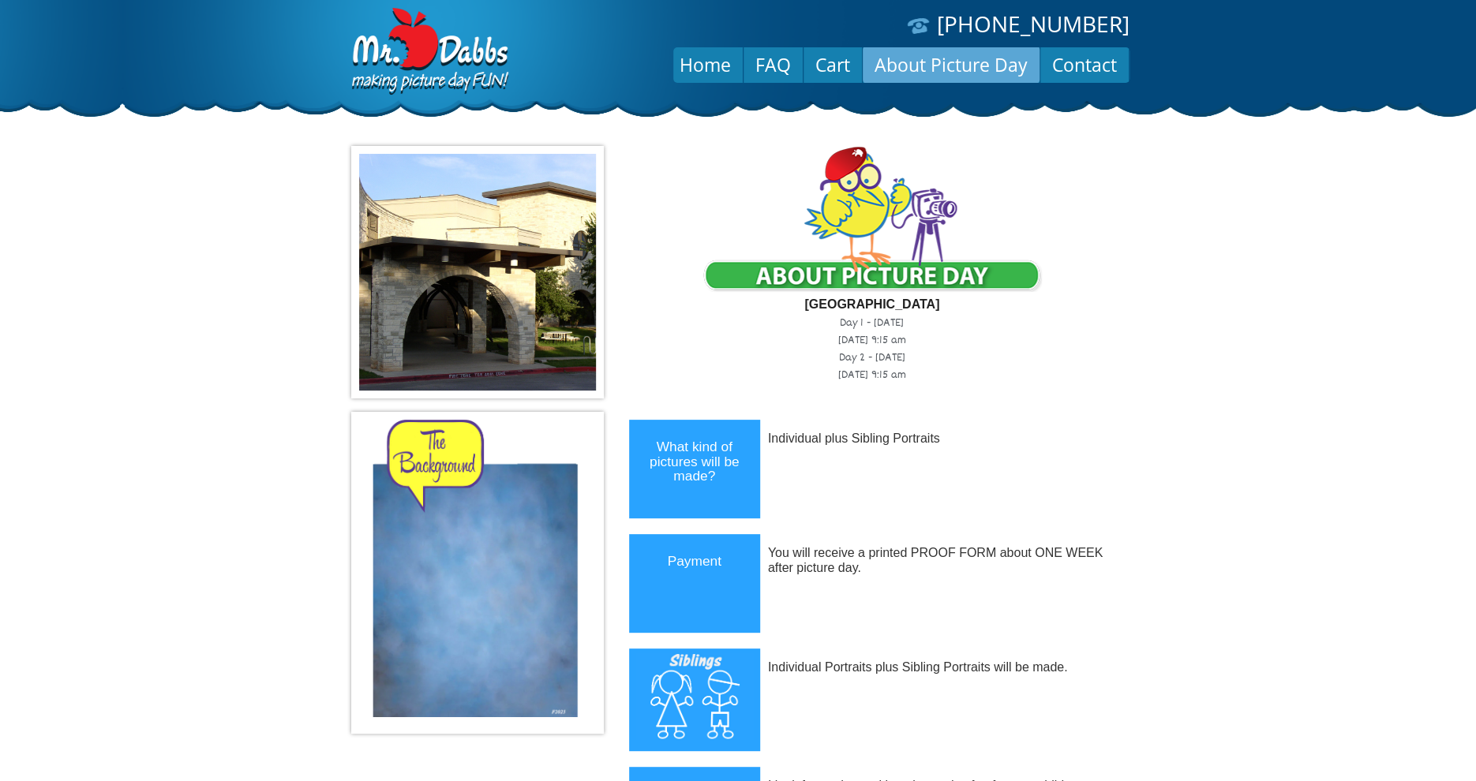
click at [948, 60] on link "About Picture Day" at bounding box center [951, 65] width 177 height 38
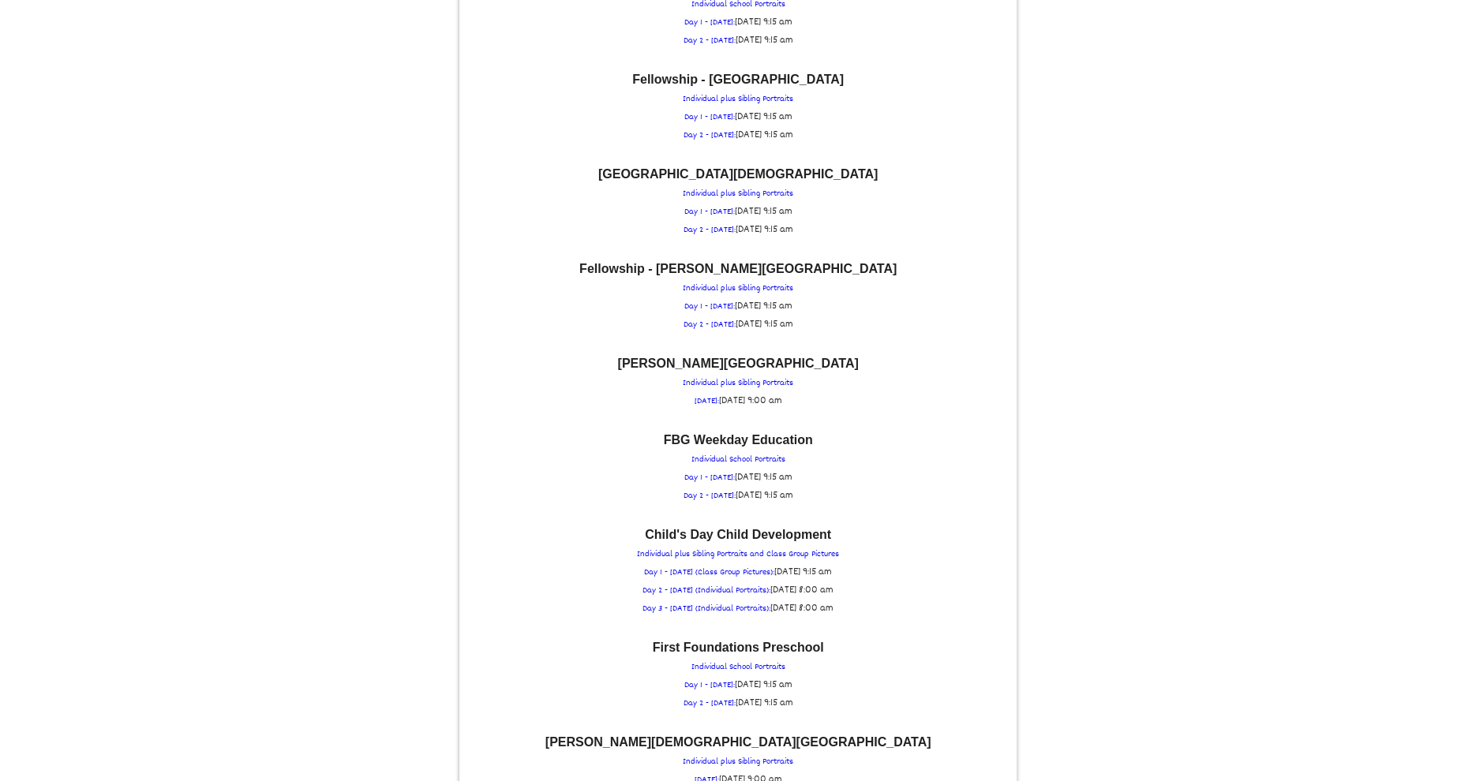
scroll to position [947, 0]
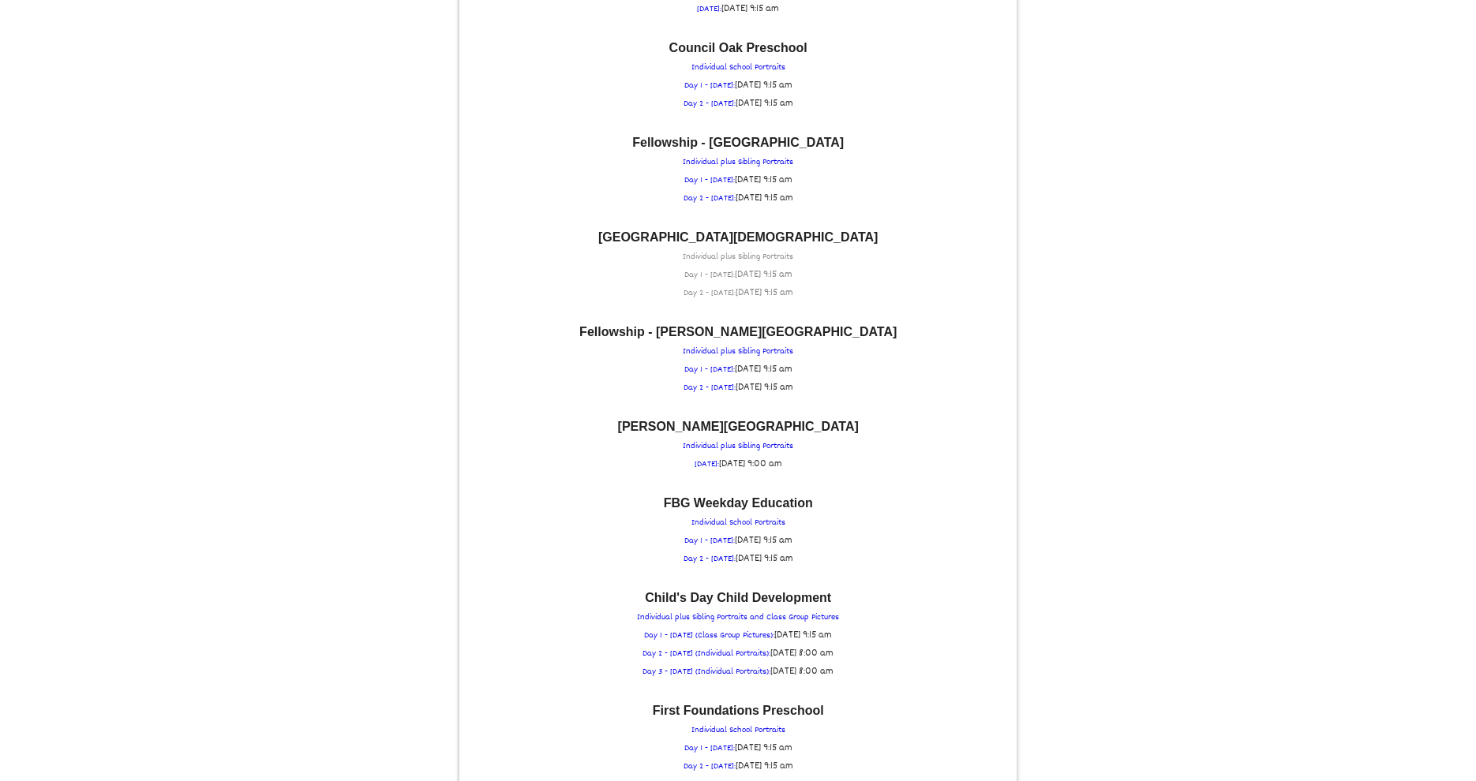
click at [768, 248] on p "[GEOGRAPHIC_DATA][DEMOGRAPHIC_DATA] Individual plus Sibling Portraits Day 1 - […" at bounding box center [737, 266] width 541 height 71
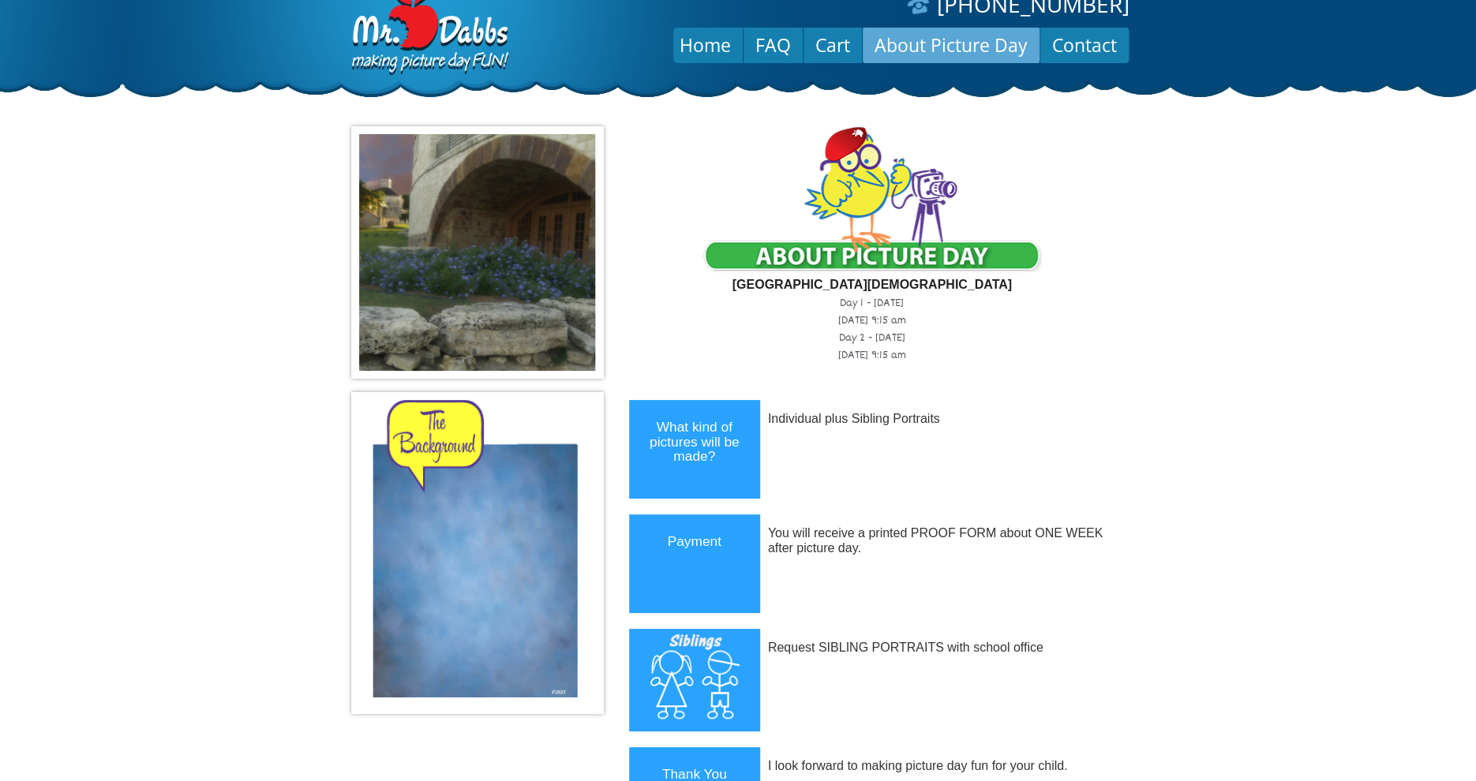
scroll to position [0, 0]
